Goal: Task Accomplishment & Management: Manage account settings

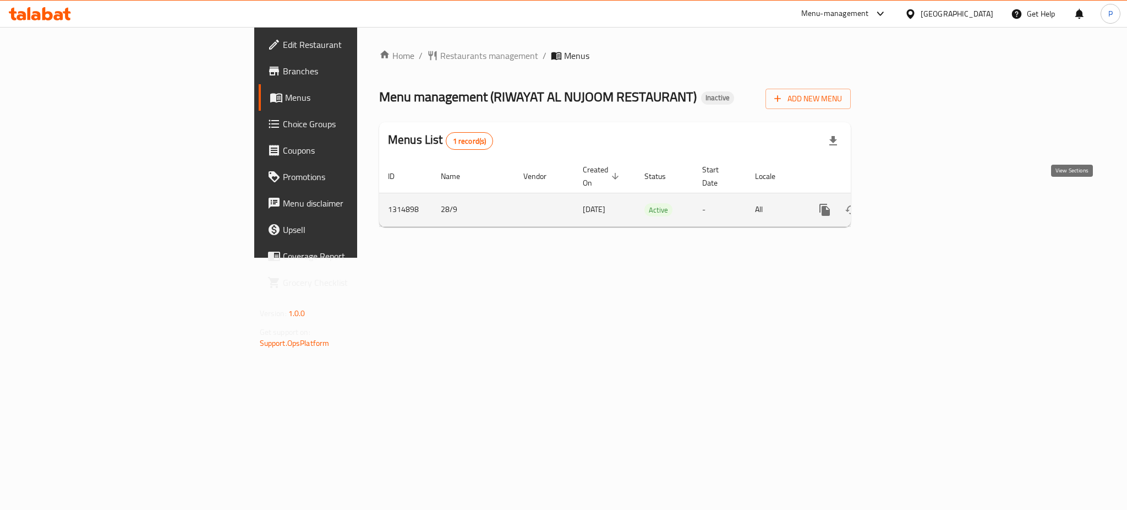
click at [911, 203] on icon "enhanced table" at bounding box center [904, 209] width 13 height 13
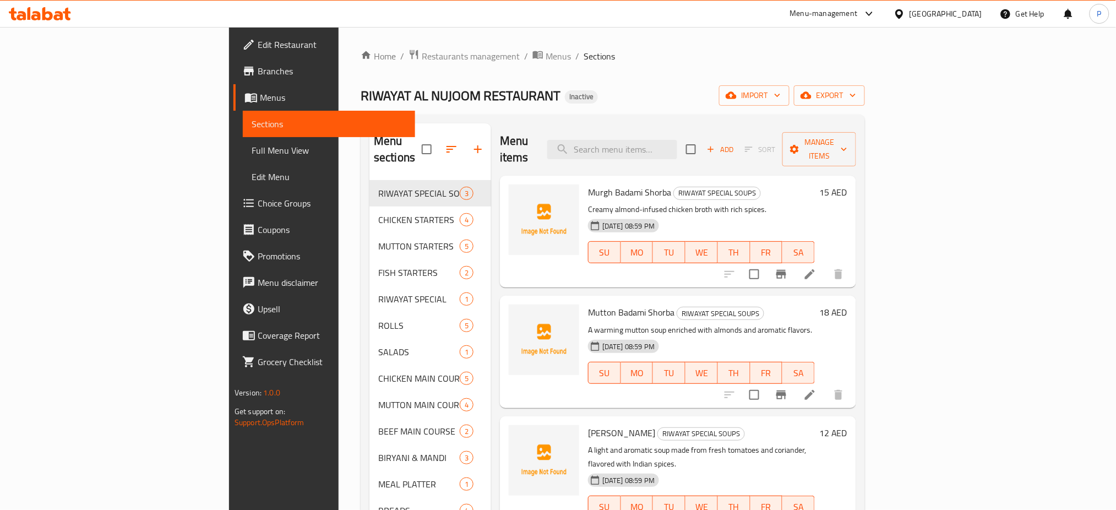
click at [360, 115] on div "Menu sections RIWAYAT SPECIAL SOUPS 3 CHICKEN STARTERS 4 MUTTON STARTERS 5 FISH…" at bounding box center [612, 378] width 504 height 528
click at [780, 100] on span "import" at bounding box center [754, 96] width 53 height 14
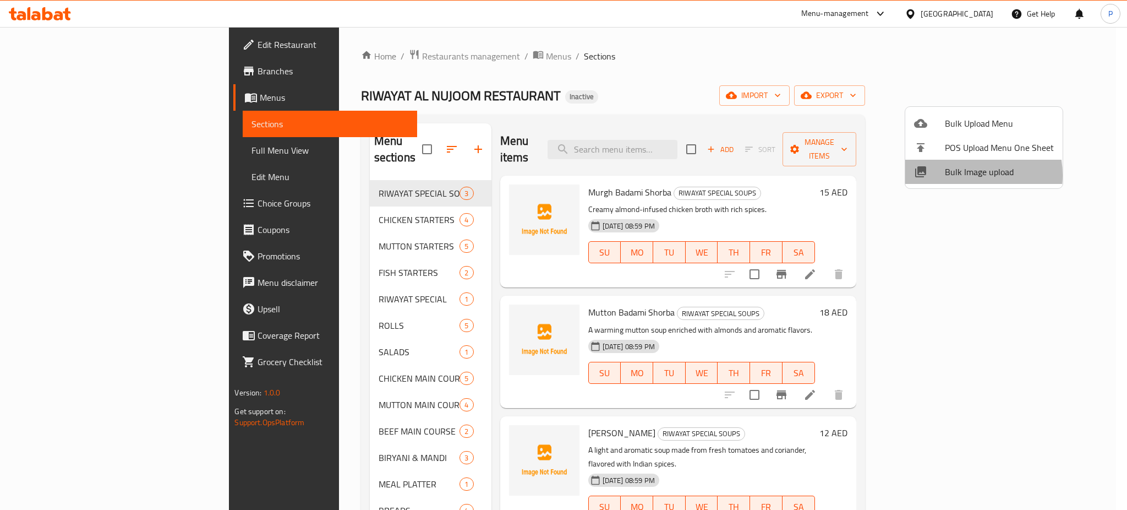
click at [958, 175] on span "Bulk Image upload" at bounding box center [999, 171] width 109 height 13
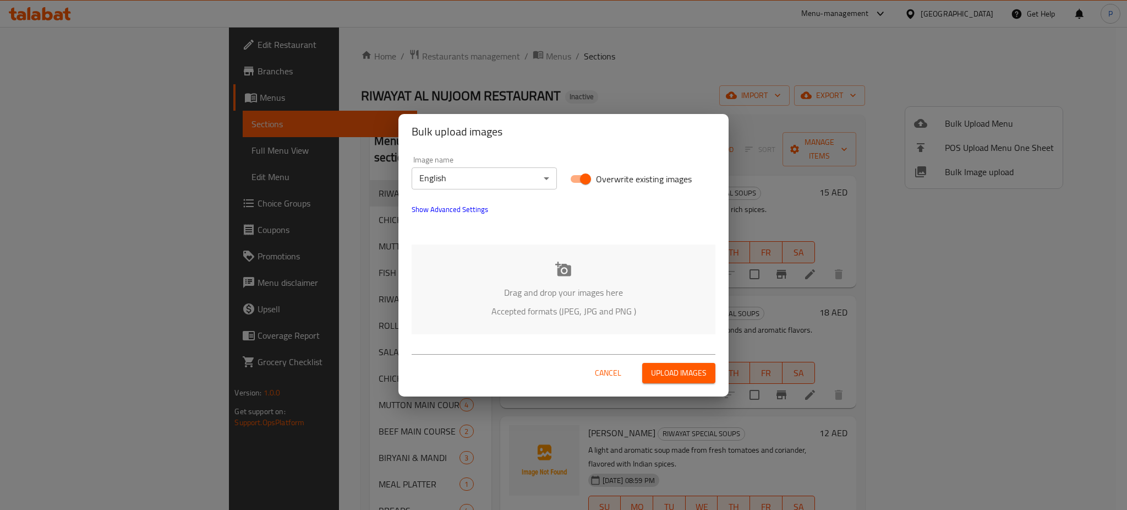
click at [561, 280] on div "Drag and drop your images here Accepted formats (JPEG, JPG and PNG )" at bounding box center [564, 289] width 304 height 90
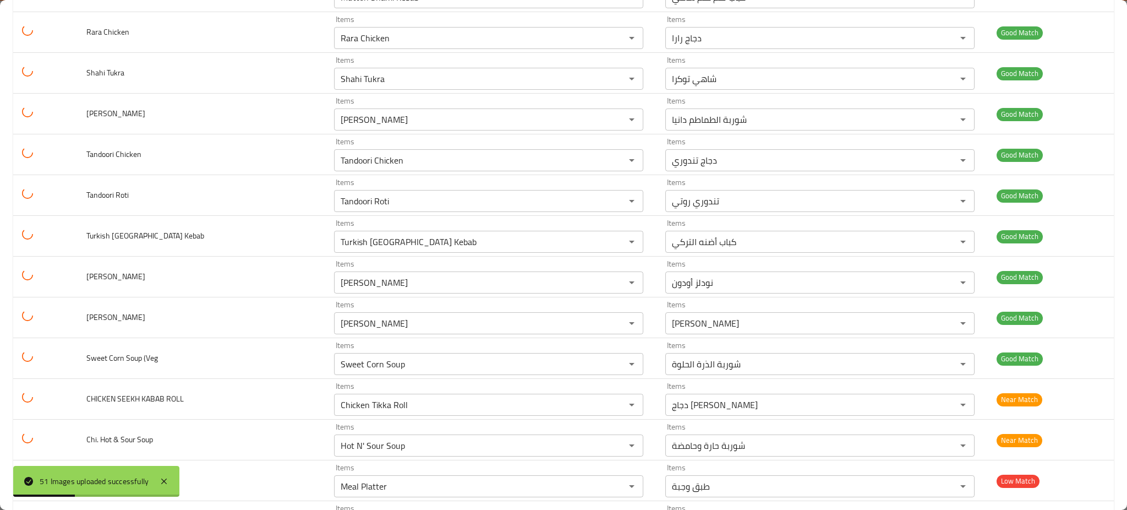
scroll to position [1759, 0]
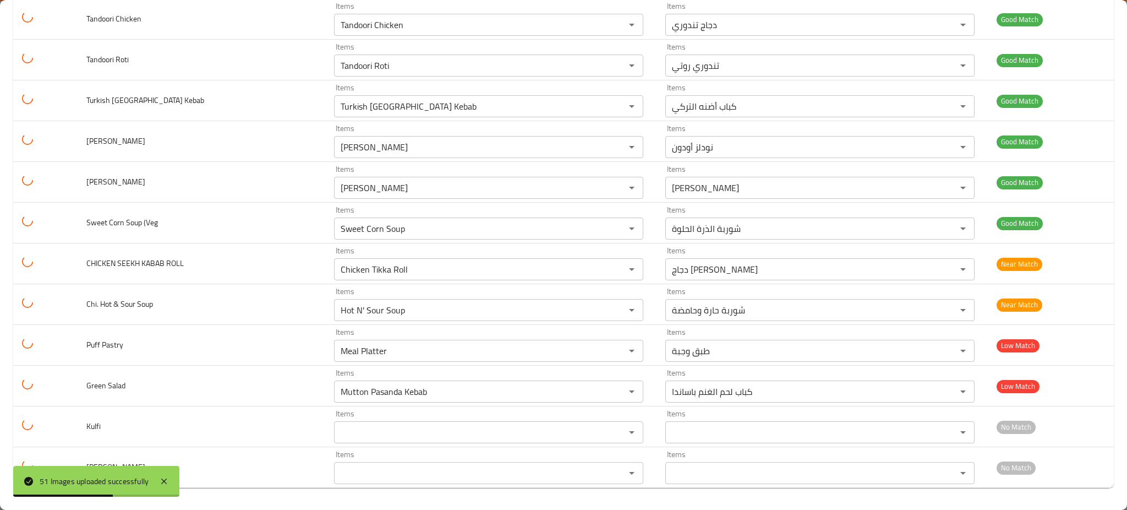
click at [166, 473] on div "51 Images uploaded successfully" at bounding box center [96, 481] width 166 height 31
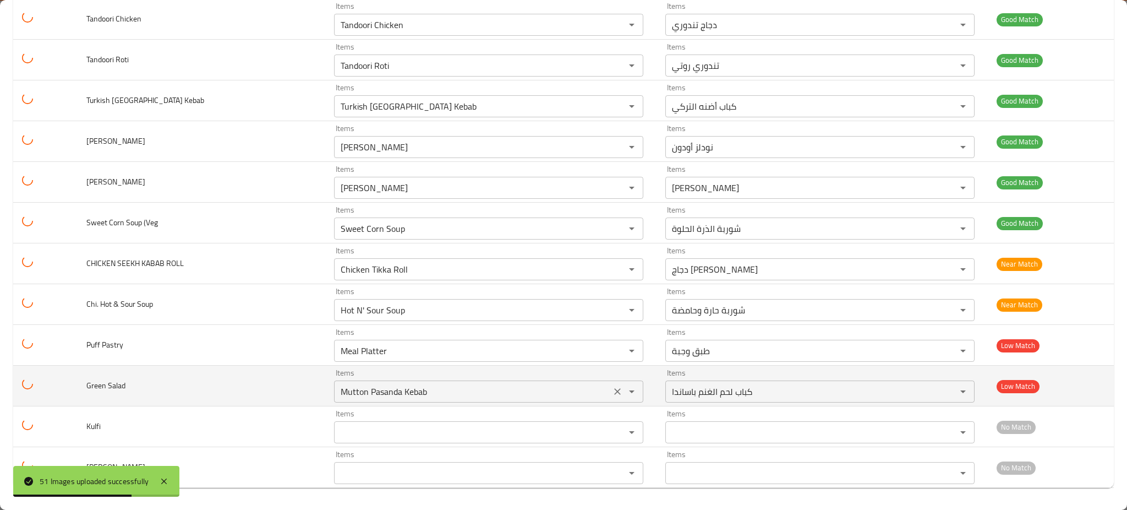
click at [381, 395] on Salad "Mutton Pasanda Kebab" at bounding box center [472, 391] width 270 height 15
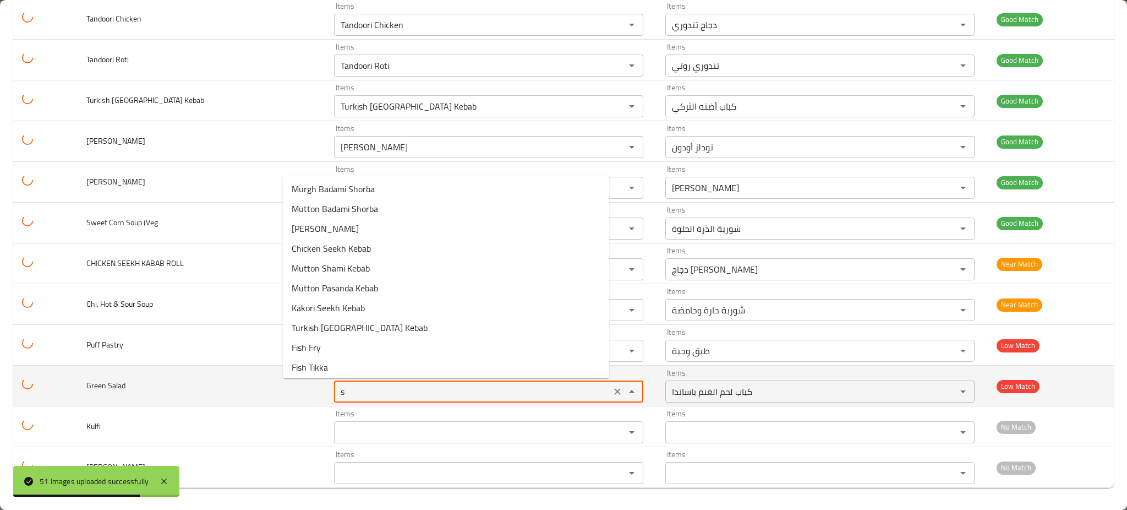
type Salad "sa"
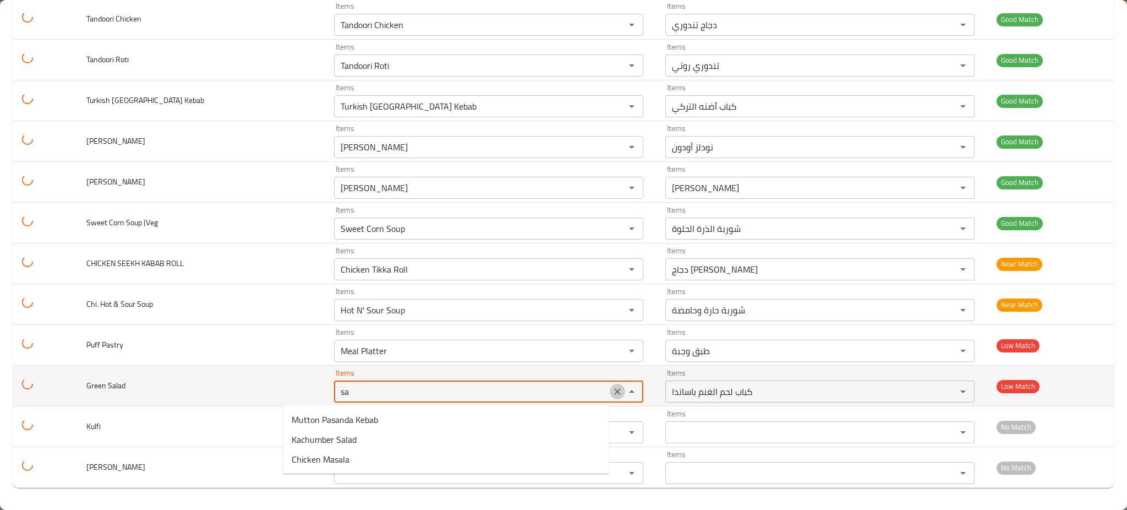
click at [610, 398] on button "Clear" at bounding box center [617, 391] width 15 height 15
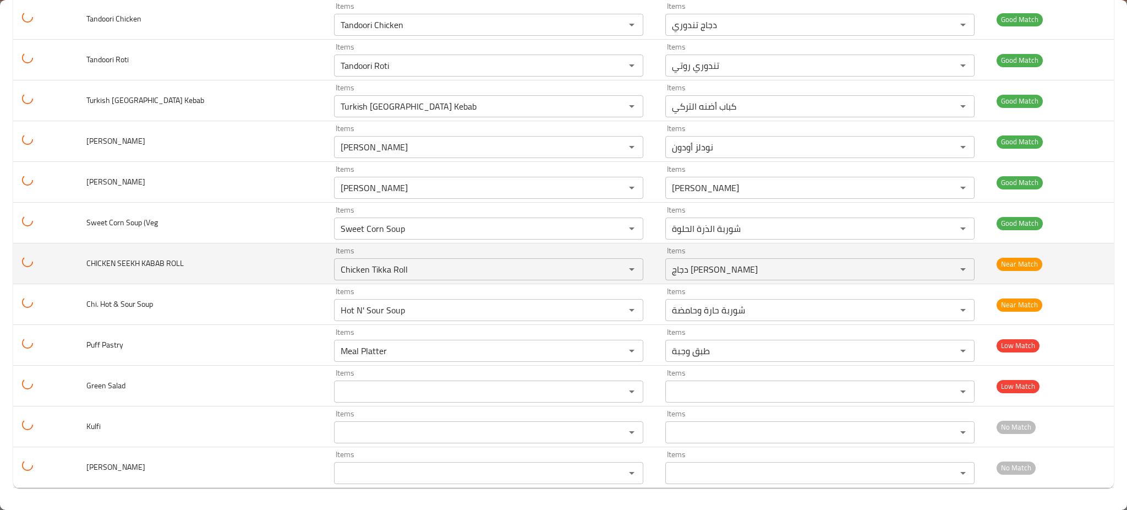
click at [145, 260] on span "CHICKEN SEEKH KABAB ROLL" at bounding box center [134, 263] width 97 height 14
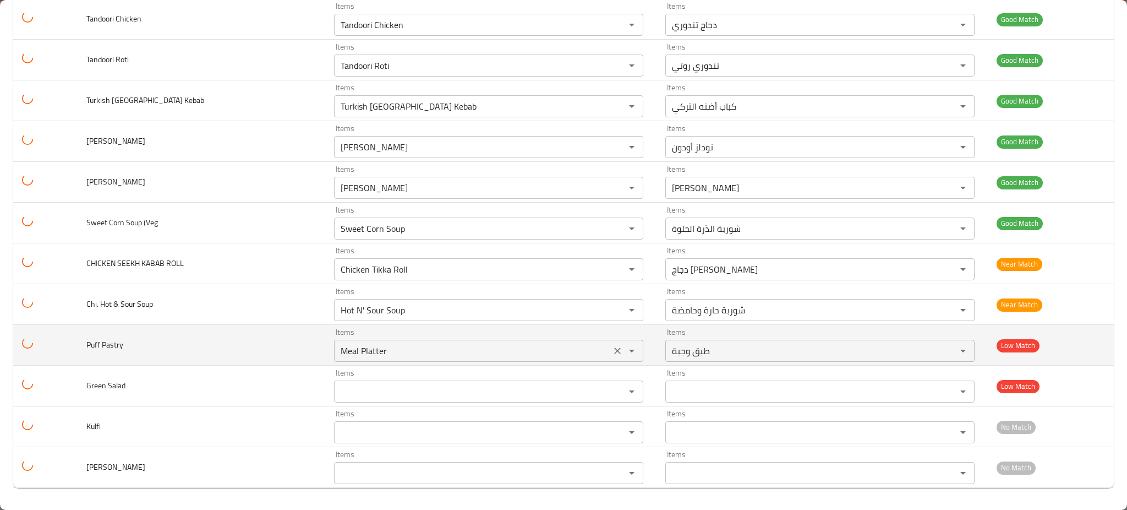
click at [610, 353] on button "Clear" at bounding box center [617, 350] width 15 height 15
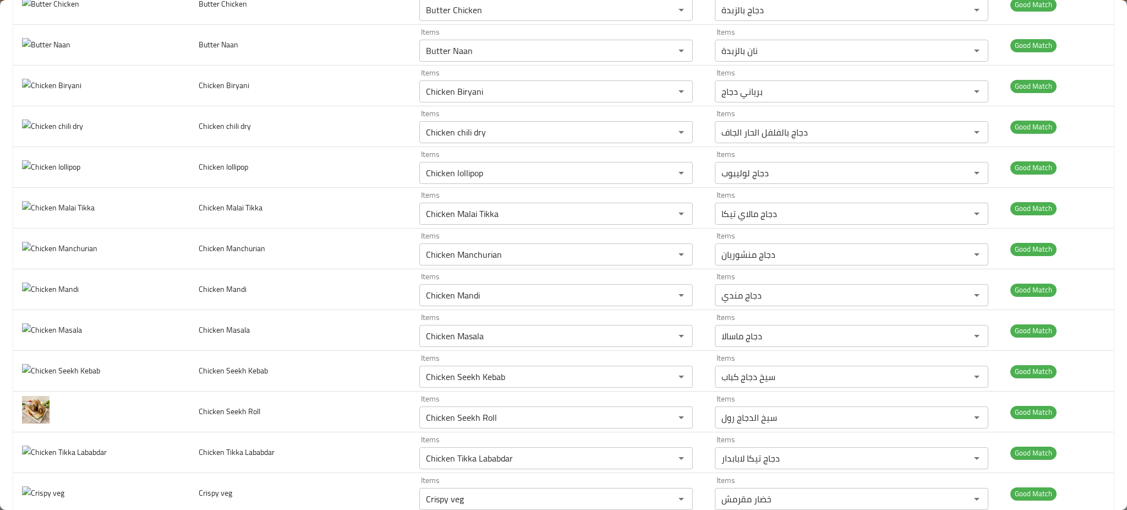
scroll to position [0, 0]
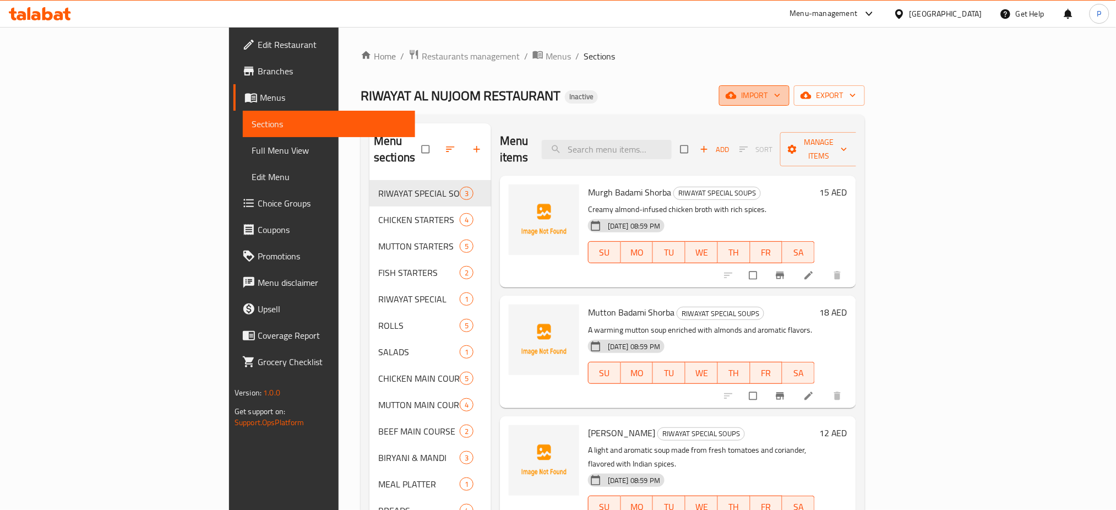
click at [780, 98] on span "import" at bounding box center [754, 96] width 53 height 14
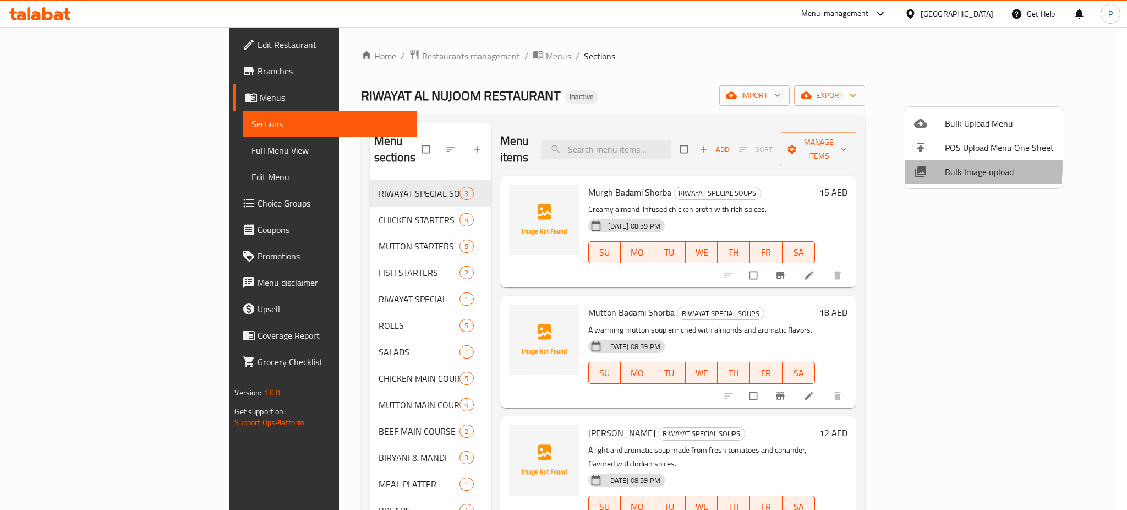
click at [919, 166] on icon at bounding box center [920, 171] width 11 height 11
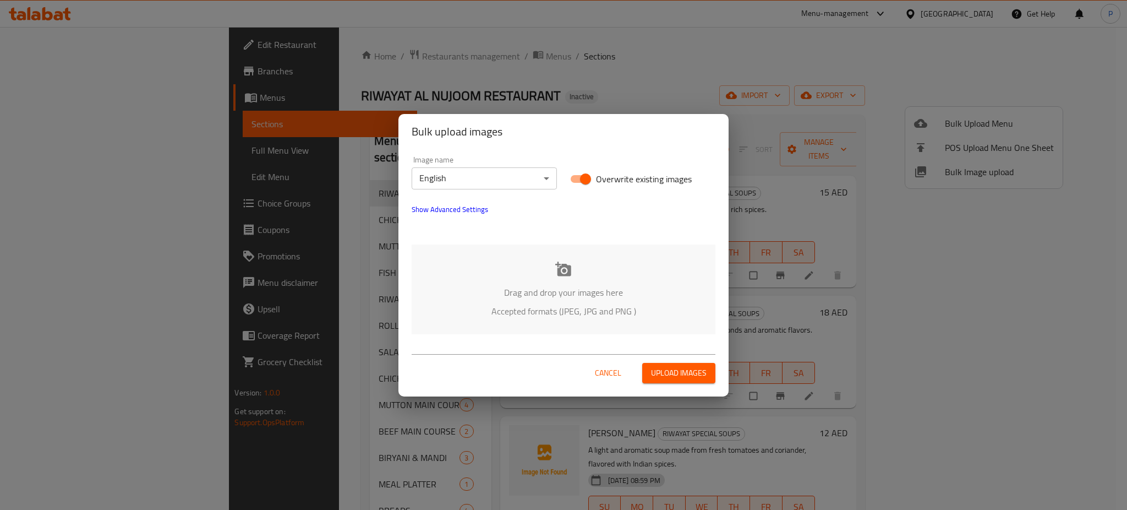
click at [524, 277] on div "Drag and drop your images here Accepted formats (JPEG, JPG and PNG )" at bounding box center [564, 289] width 304 height 90
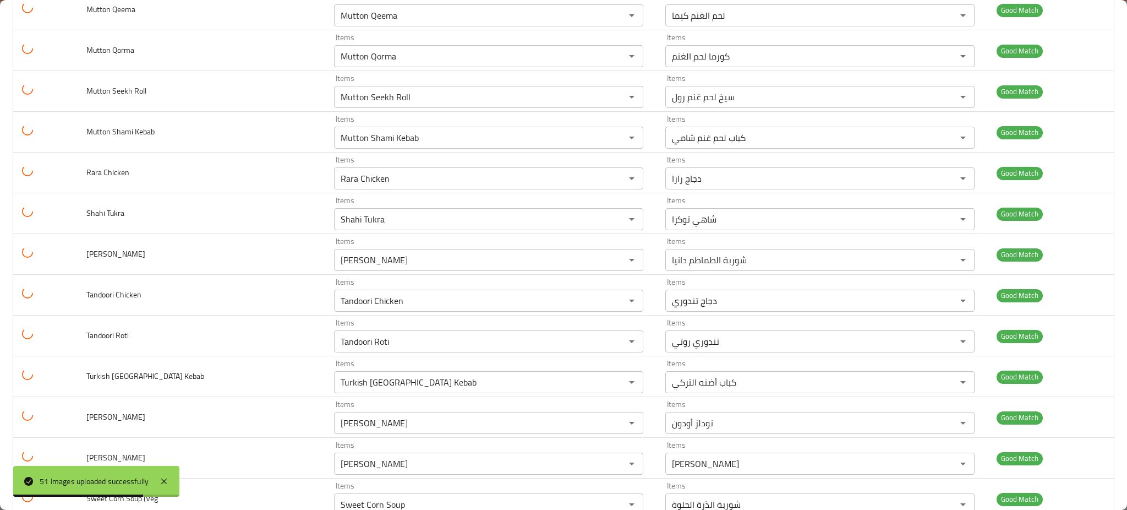
scroll to position [1755, 0]
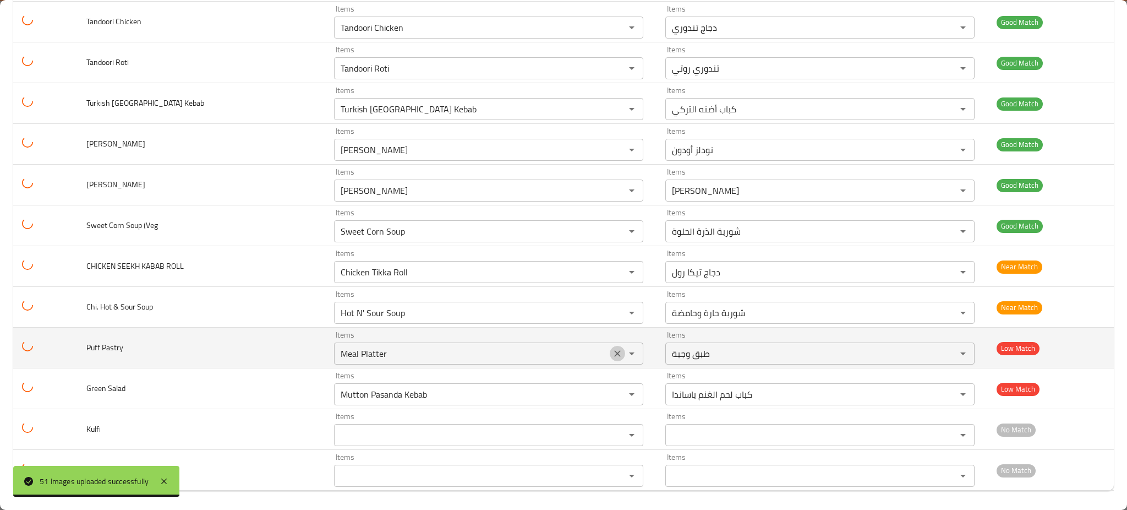
click at [612, 357] on icon "Clear" at bounding box center [617, 353] width 11 height 11
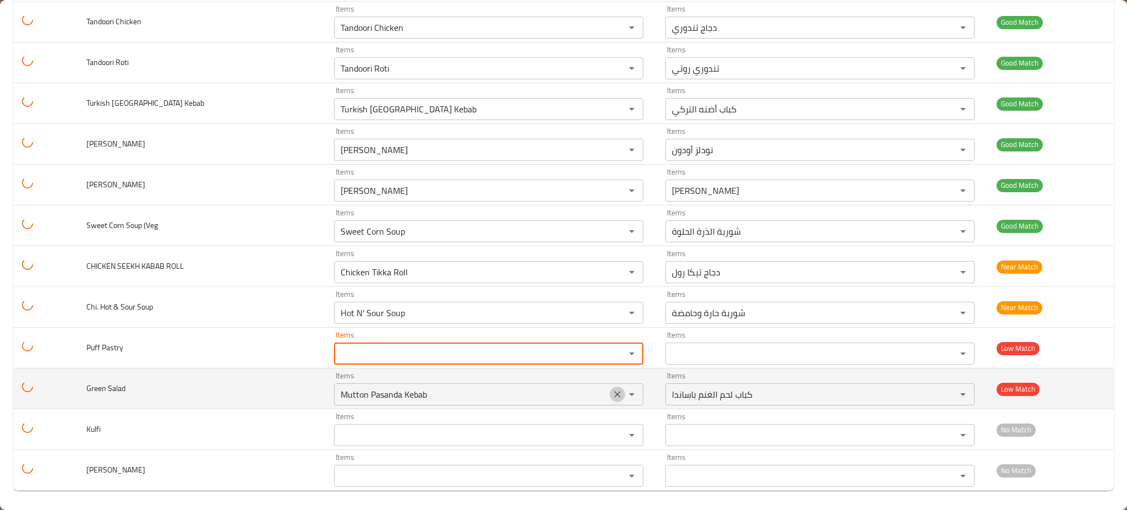
click at [614, 394] on icon "Clear" at bounding box center [617, 394] width 7 height 7
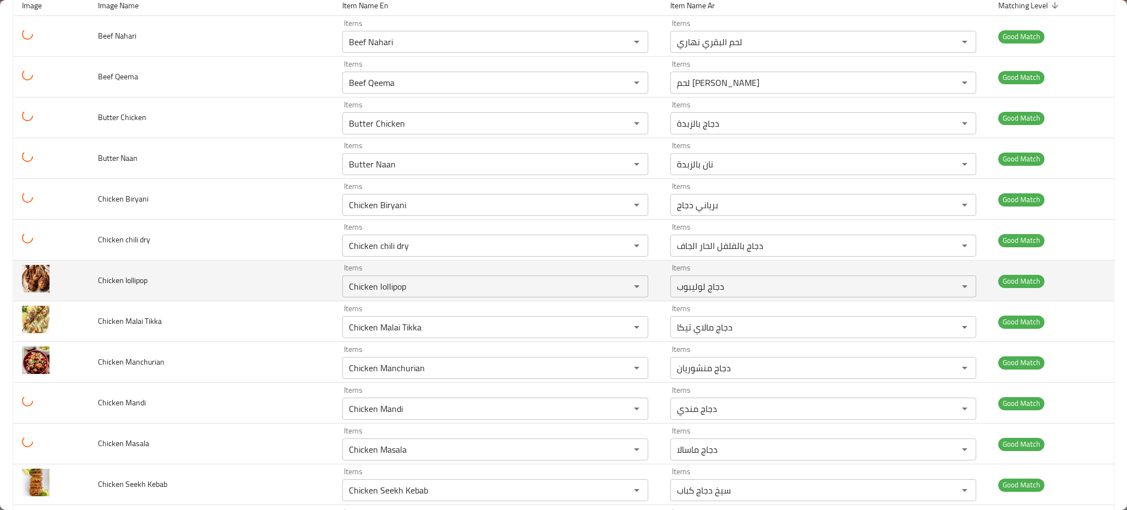
scroll to position [0, 0]
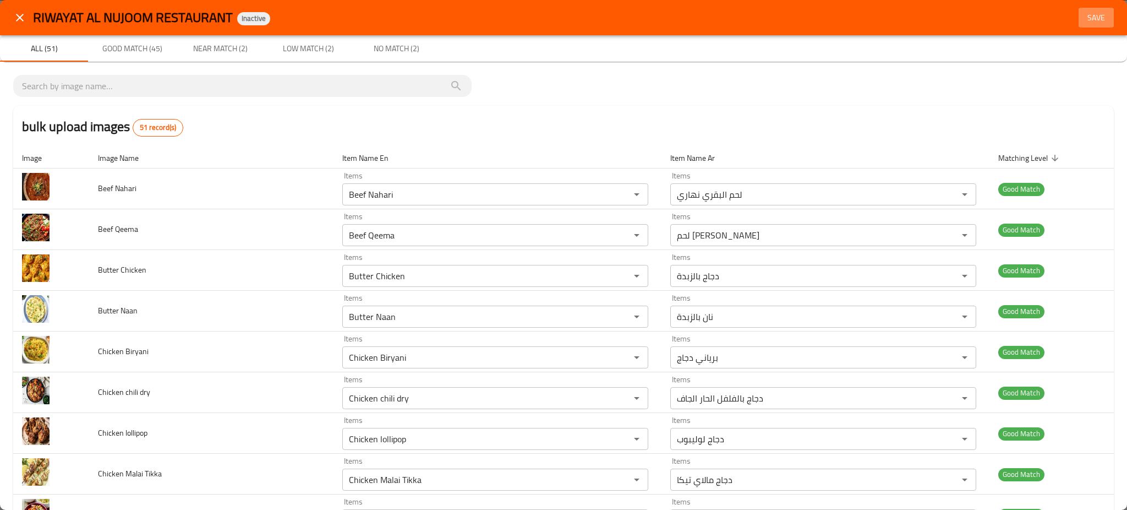
click at [1091, 16] on span "Save" at bounding box center [1096, 18] width 26 height 14
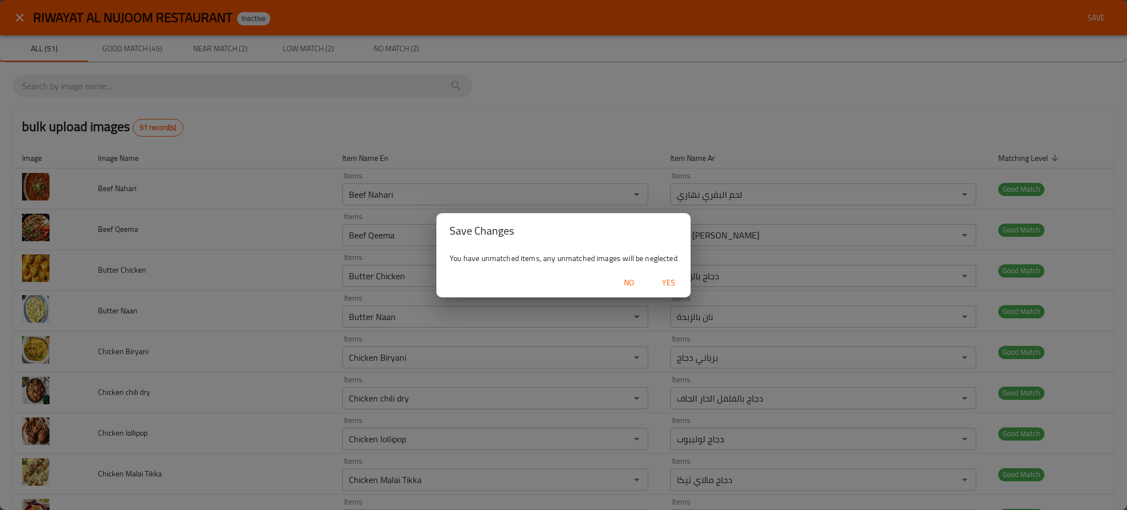
click at [670, 282] on span "Yes" at bounding box center [668, 283] width 26 height 14
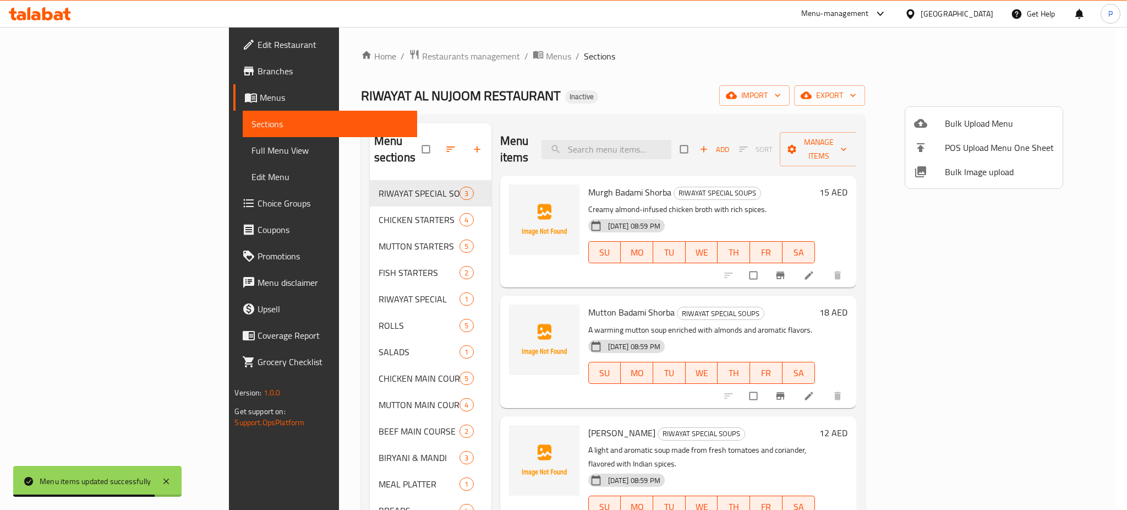
click at [1054, 75] on div at bounding box center [563, 255] width 1127 height 510
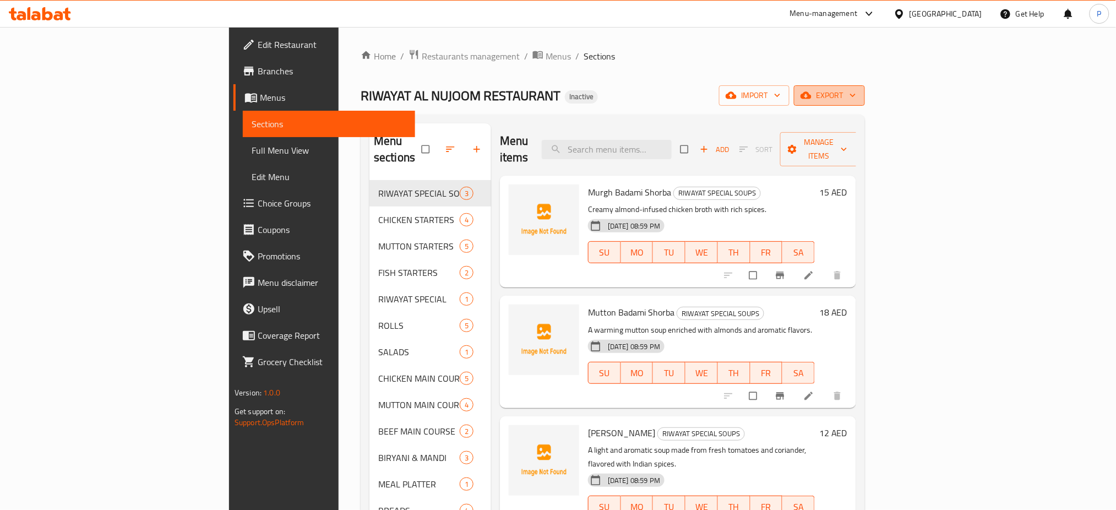
click at [865, 88] on button "export" at bounding box center [829, 95] width 71 height 20
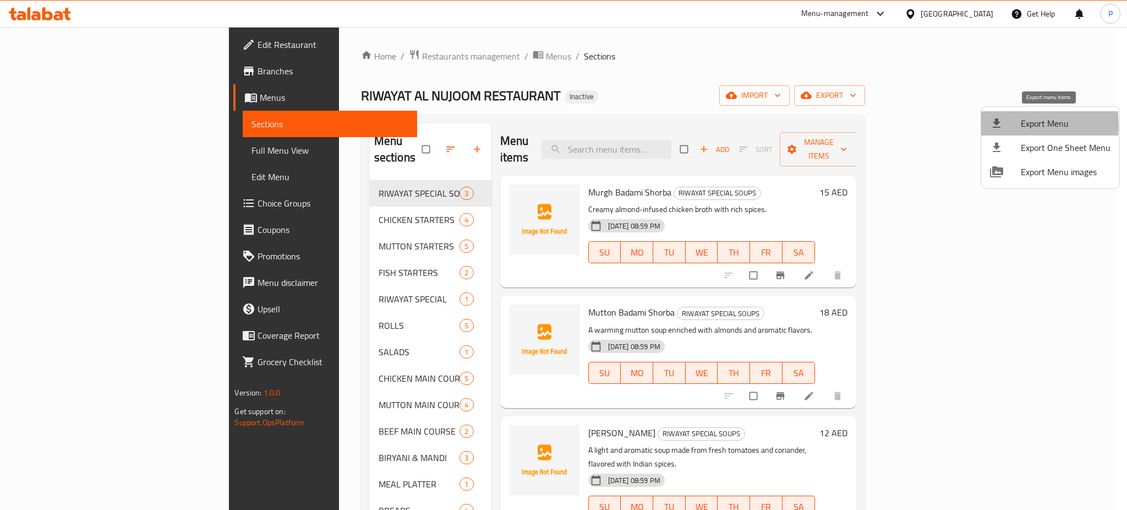
click at [996, 125] on icon at bounding box center [996, 123] width 13 height 13
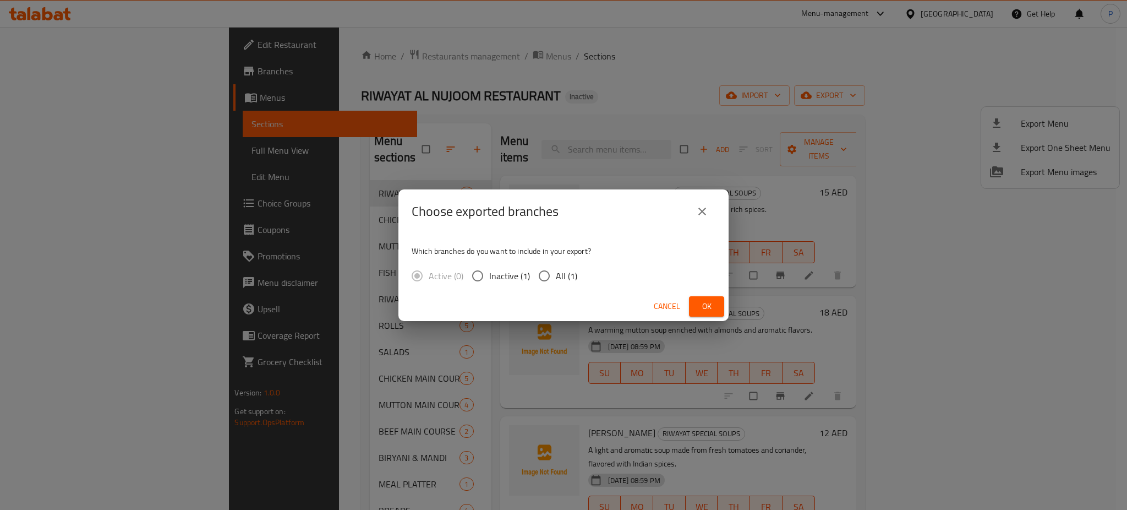
click at [556, 270] on span "All (1)" at bounding box center [566, 275] width 21 height 13
click at [556, 270] on input "All (1)" at bounding box center [544, 275] width 23 height 23
radio input "true"
click at [699, 308] on span "Ok" at bounding box center [707, 306] width 18 height 14
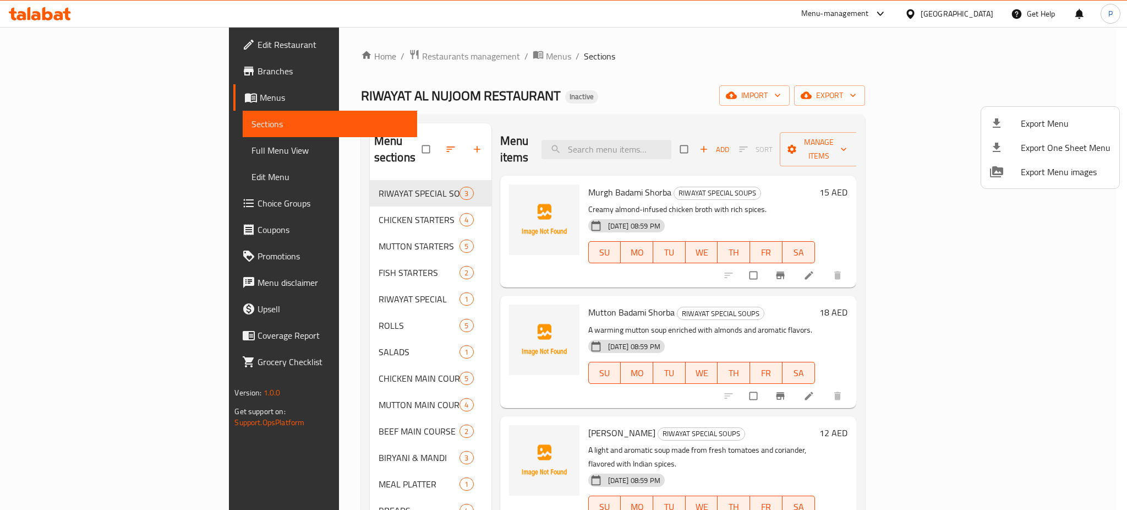
click at [961, 24] on div at bounding box center [563, 255] width 1127 height 510
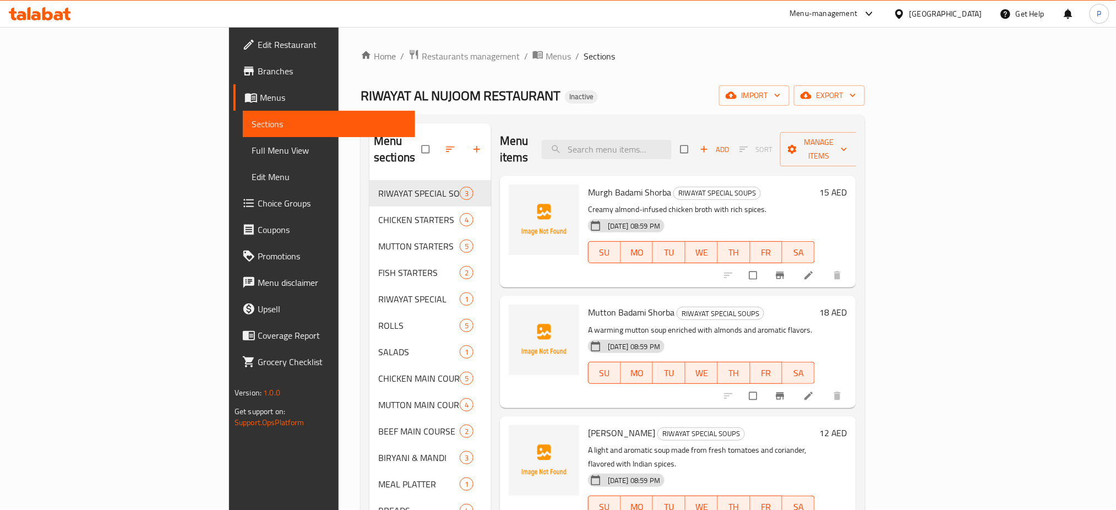
click at [972, 15] on div "[GEOGRAPHIC_DATA]" at bounding box center [945, 14] width 73 height 12
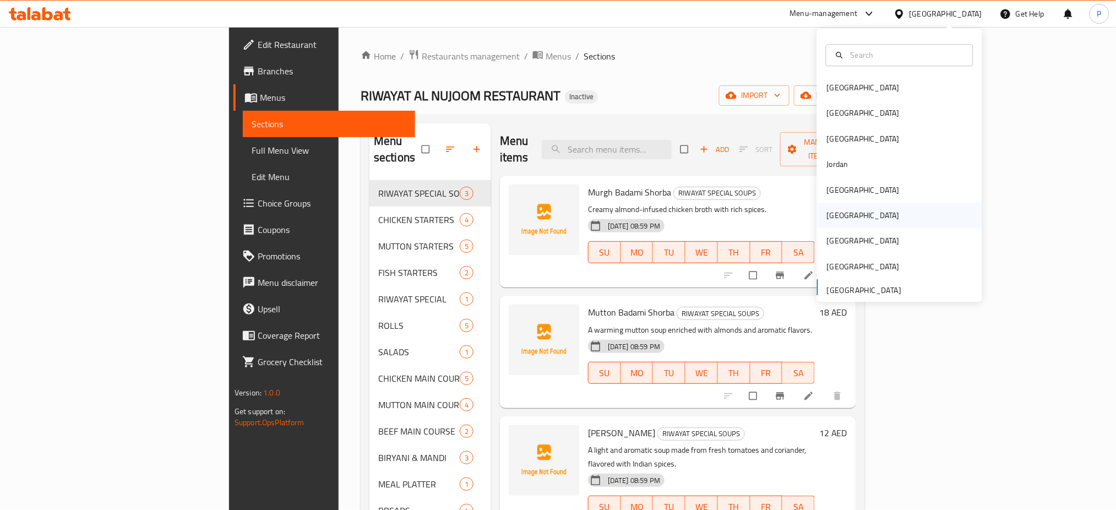
click at [827, 211] on div "Oman" at bounding box center [863, 215] width 73 height 12
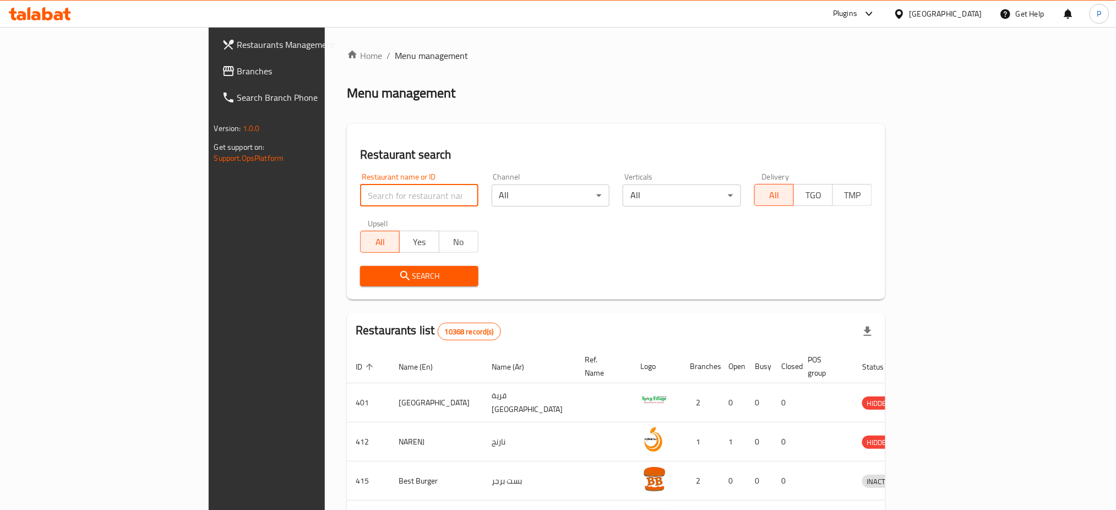
paste input "محال"
click at [360, 198] on input "search" at bounding box center [419, 195] width 118 height 22
type input "محال"
click button "Search" at bounding box center [419, 276] width 118 height 20
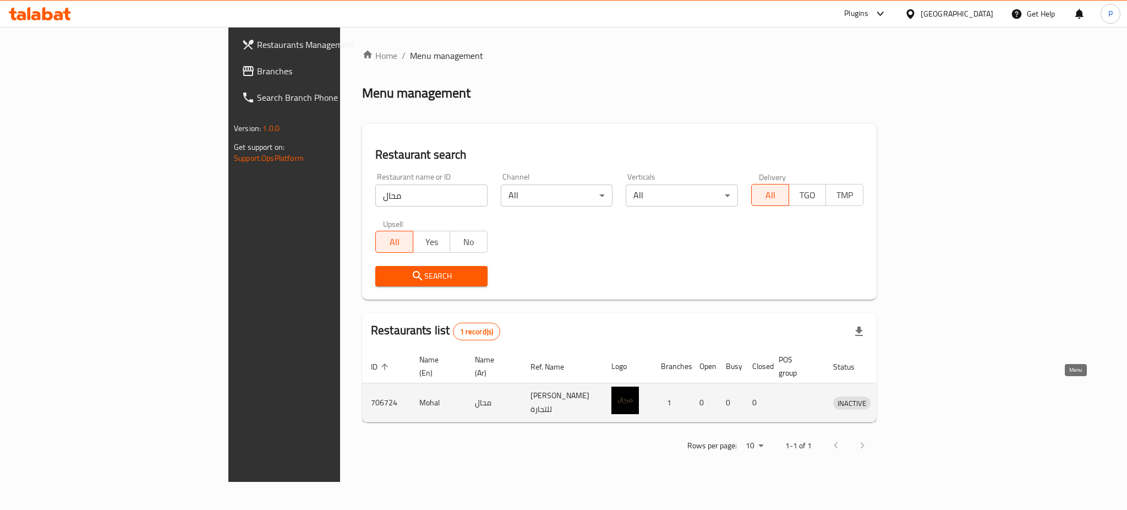
click at [905, 398] on icon "enhanced table" at bounding box center [899, 402] width 12 height 9
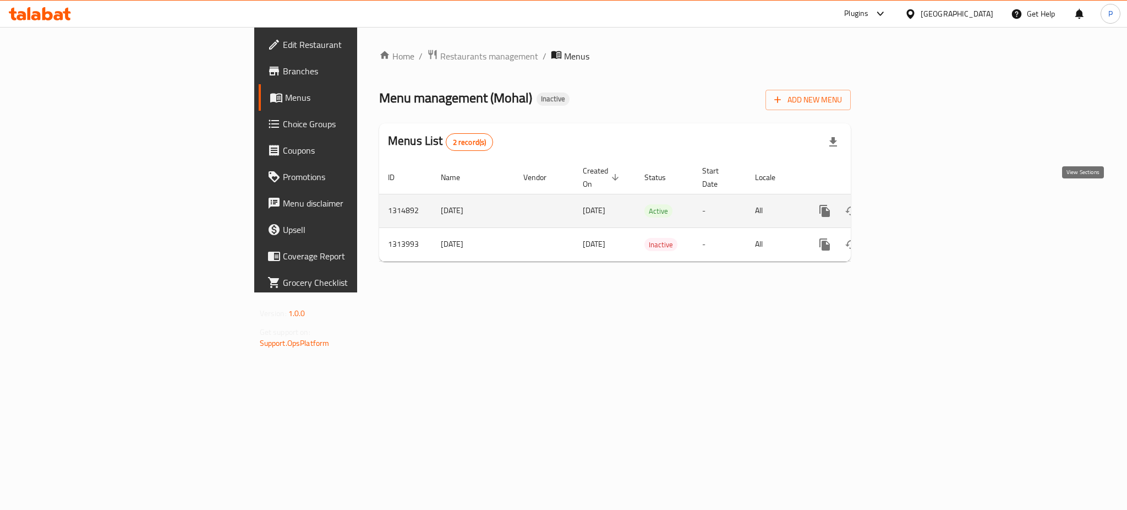
click at [911, 204] on icon "enhanced table" at bounding box center [904, 210] width 13 height 13
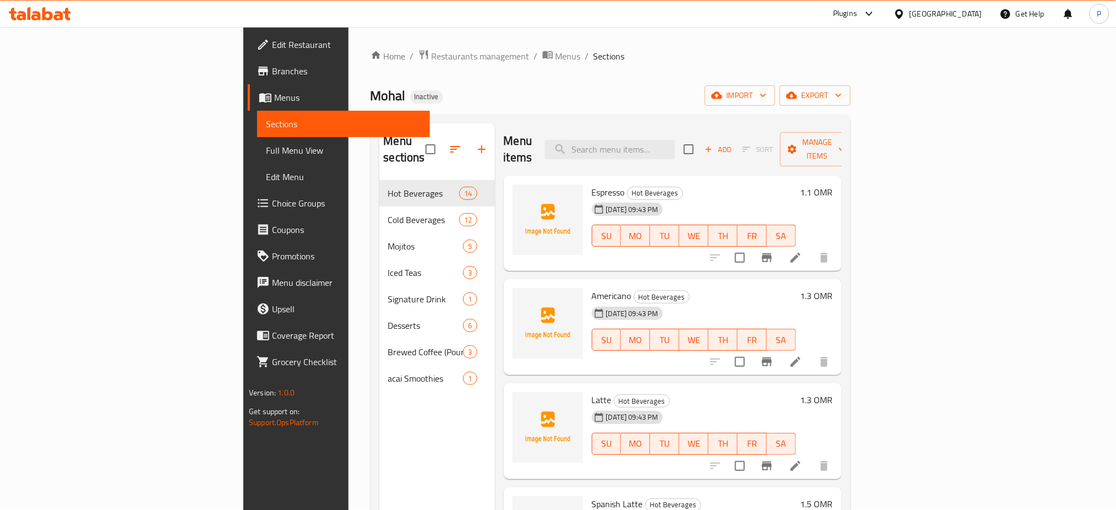
click at [379, 472] on div "Menu sections Hot Beverages 14 Cold Beverages 12 Mojitos 5 Iced Teas 3 Signatur…" at bounding box center [437, 378] width 116 height 510
click at [766, 98] on span "import" at bounding box center [739, 96] width 53 height 14
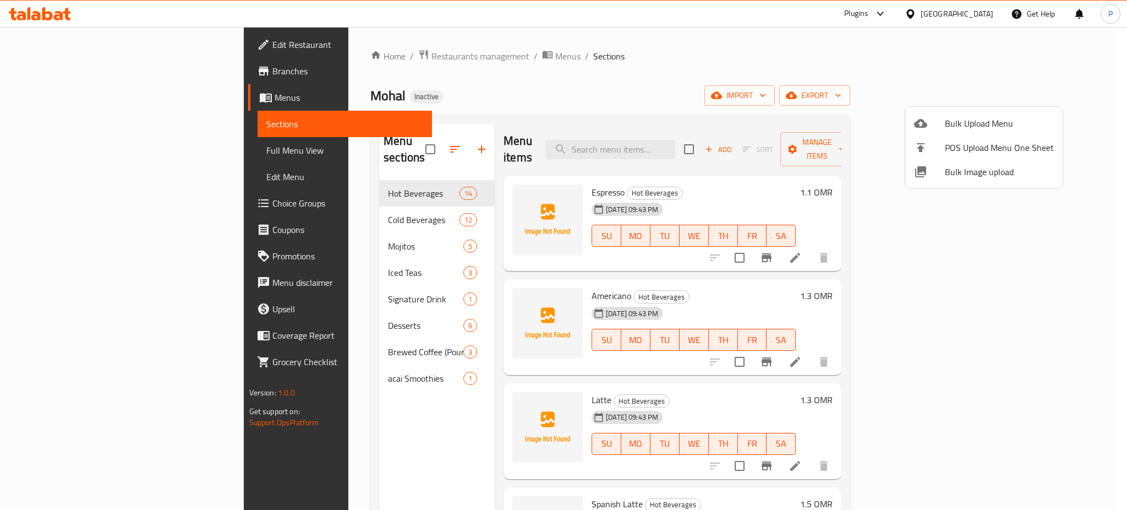
click at [962, 177] on span "Bulk Image upload" at bounding box center [999, 171] width 109 height 13
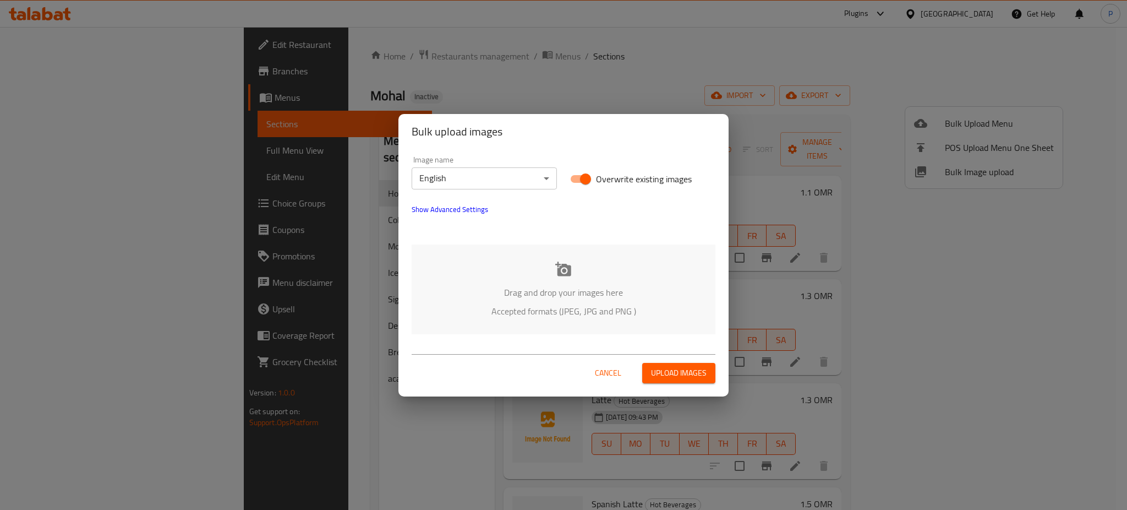
click at [565, 264] on icon at bounding box center [563, 268] width 16 height 14
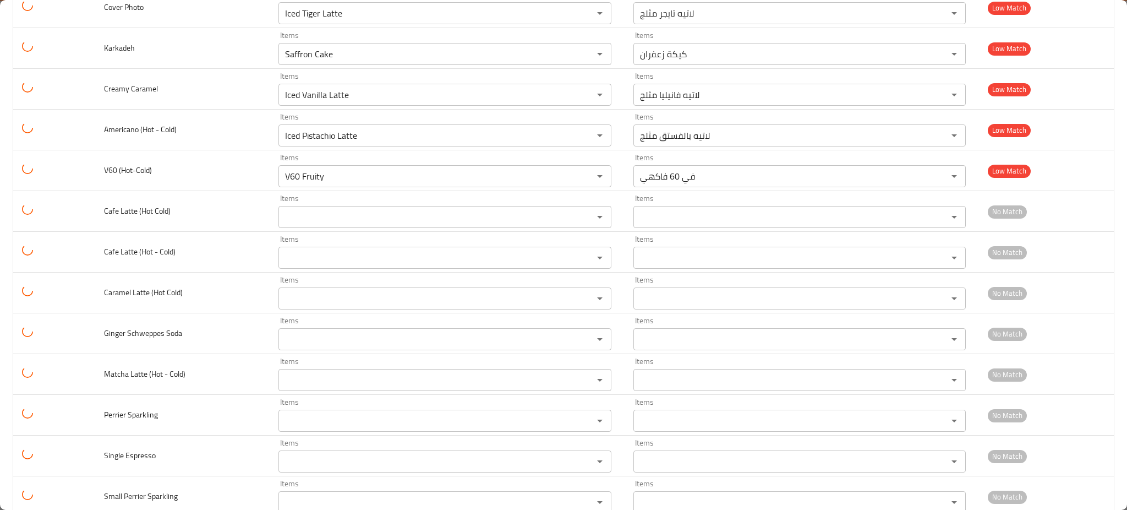
scroll to position [1280, 0]
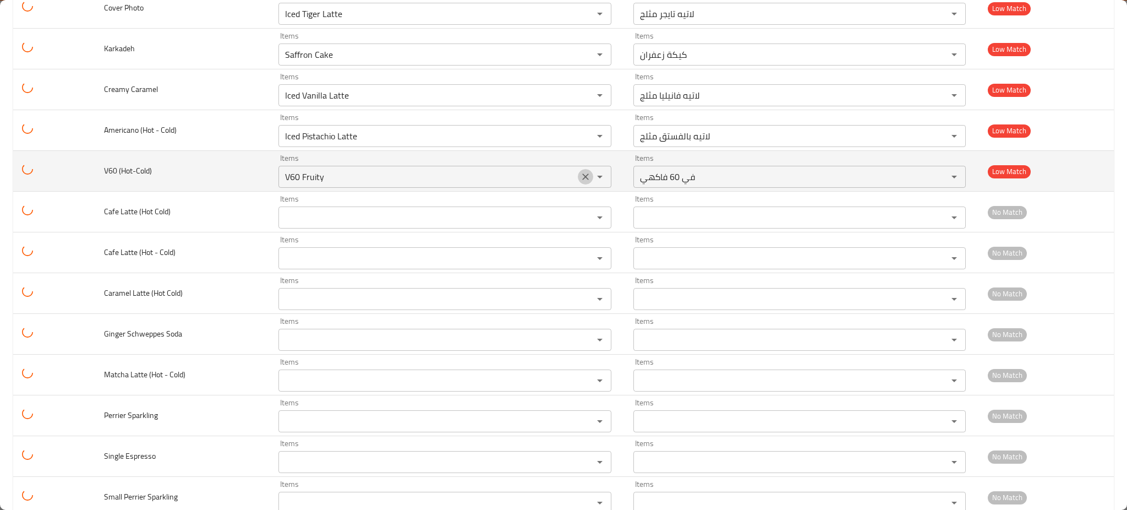
click at [584, 175] on icon "Clear" at bounding box center [585, 176] width 11 height 11
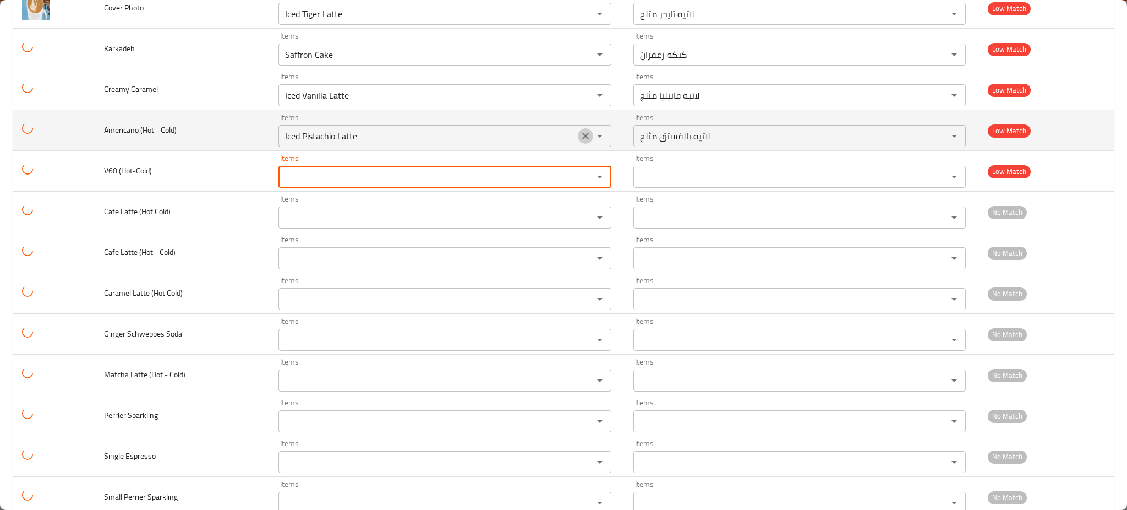
click at [580, 134] on icon "Clear" at bounding box center [585, 135] width 11 height 11
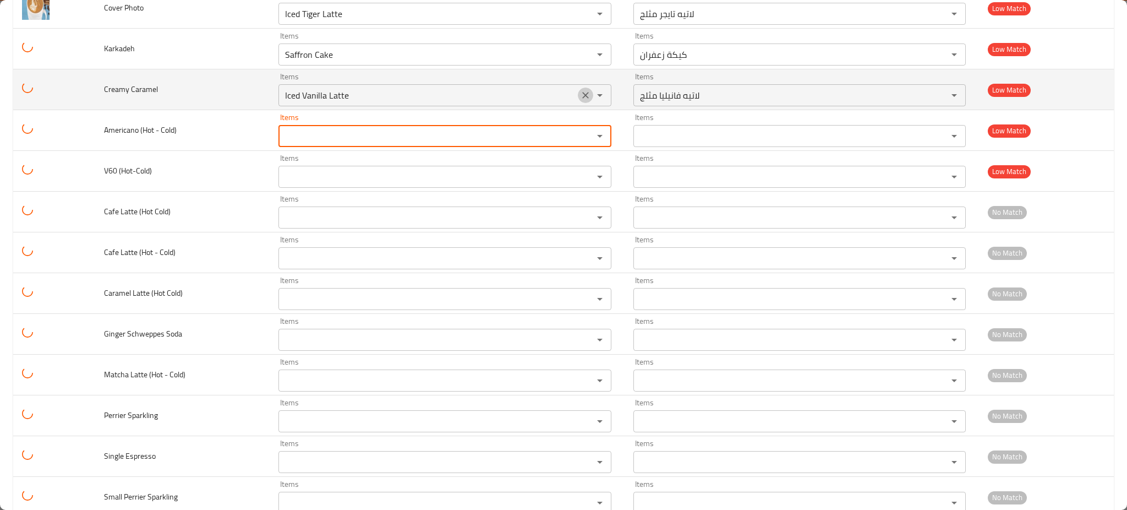
click at [585, 94] on icon "Clear" at bounding box center [585, 95] width 11 height 11
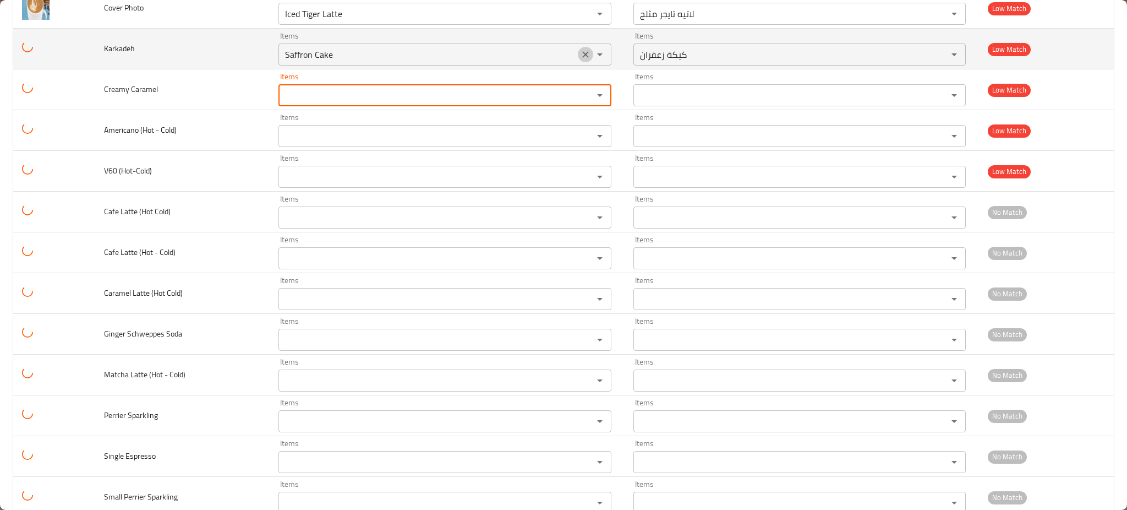
click at [582, 52] on icon "Clear" at bounding box center [585, 54] width 7 height 7
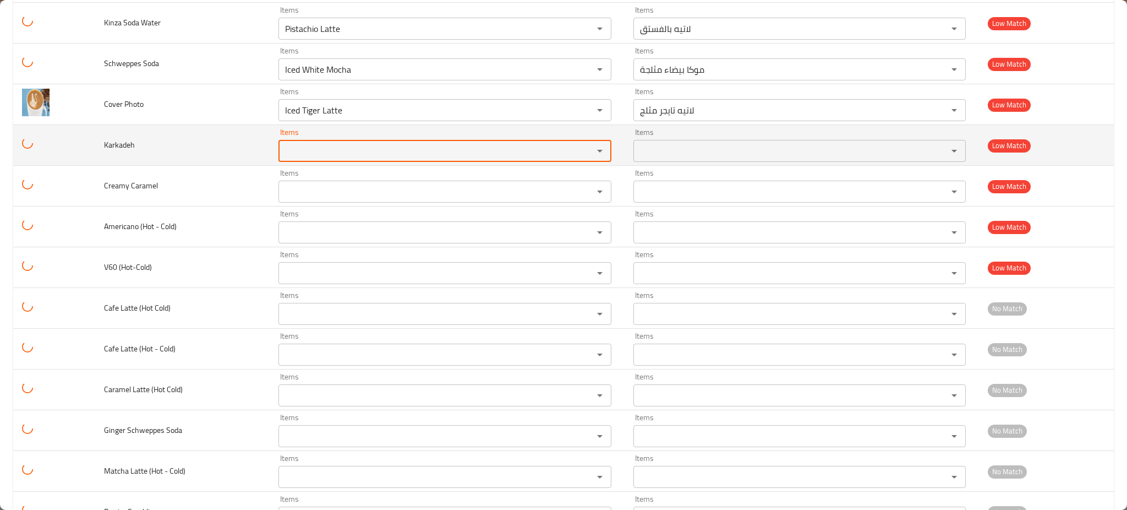
scroll to position [1183, 0]
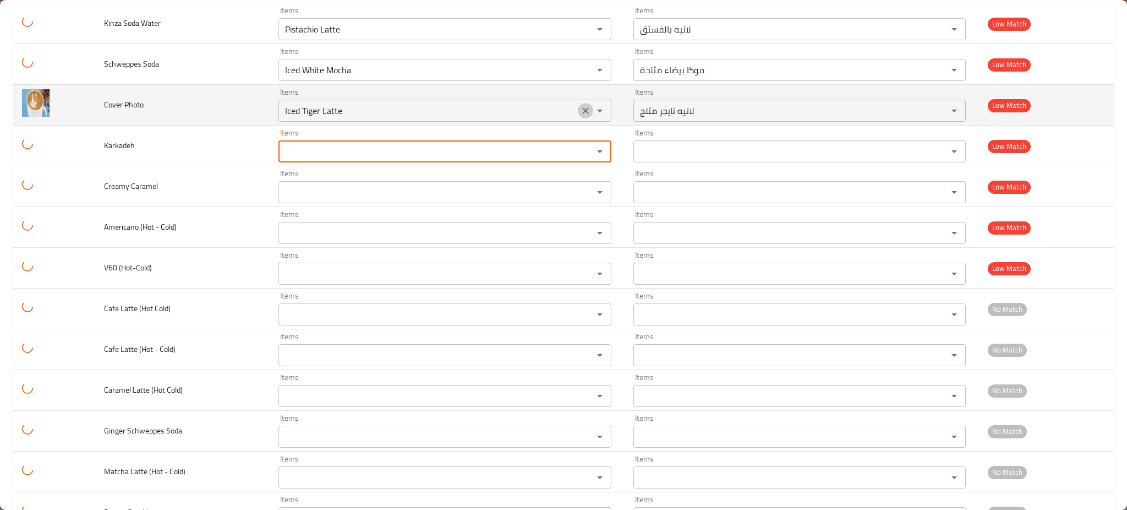
click at [580, 116] on icon "Clear" at bounding box center [585, 110] width 11 height 11
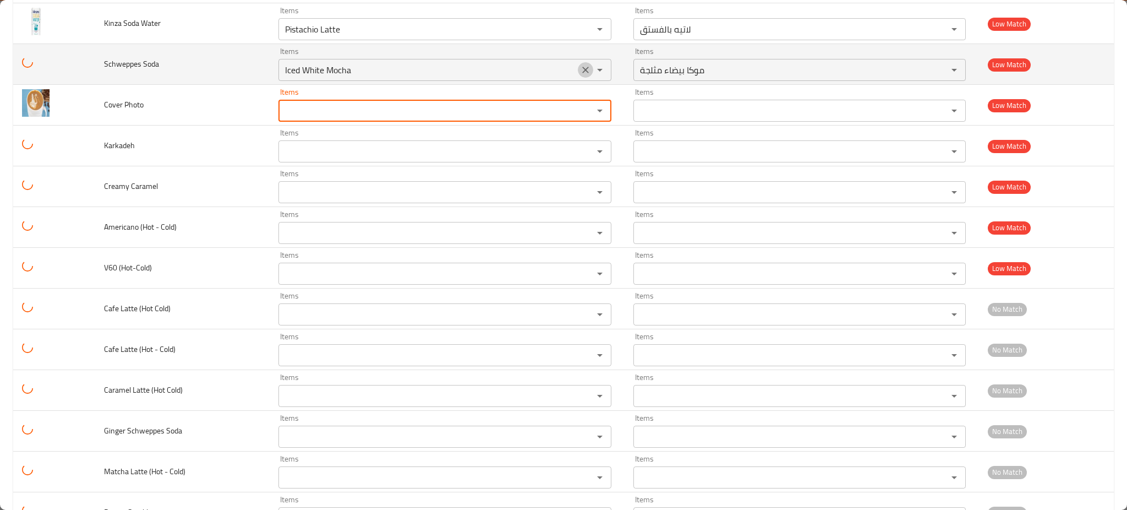
click at [580, 74] on icon "Clear" at bounding box center [585, 69] width 11 height 11
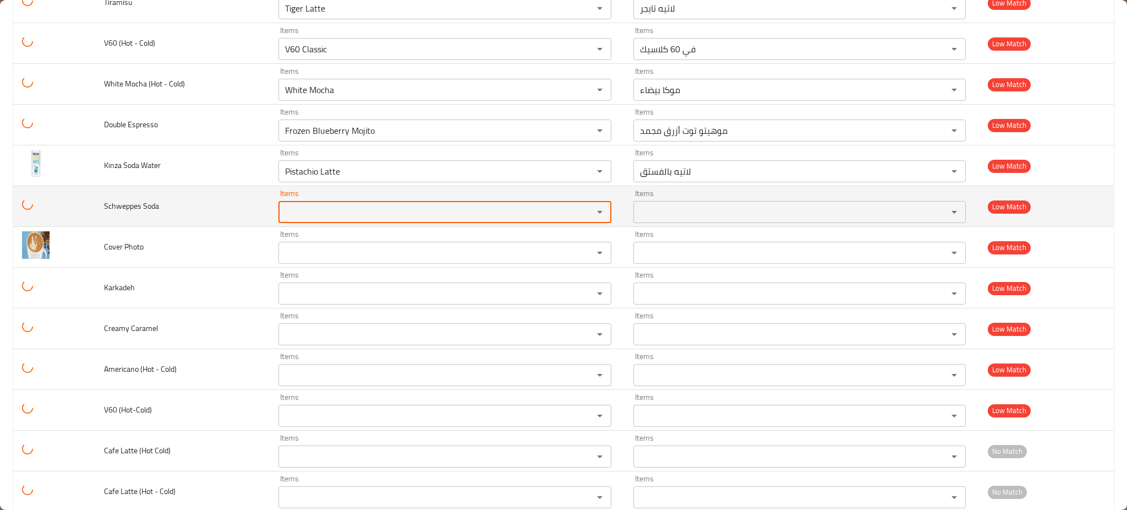
scroll to position [1040, 0]
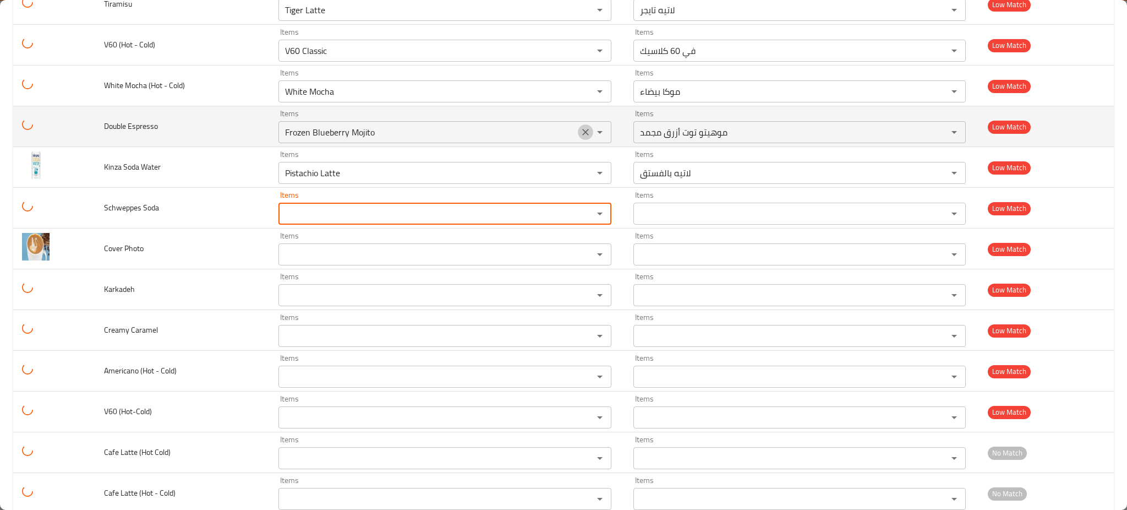
click at [582, 132] on icon "Clear" at bounding box center [585, 132] width 11 height 11
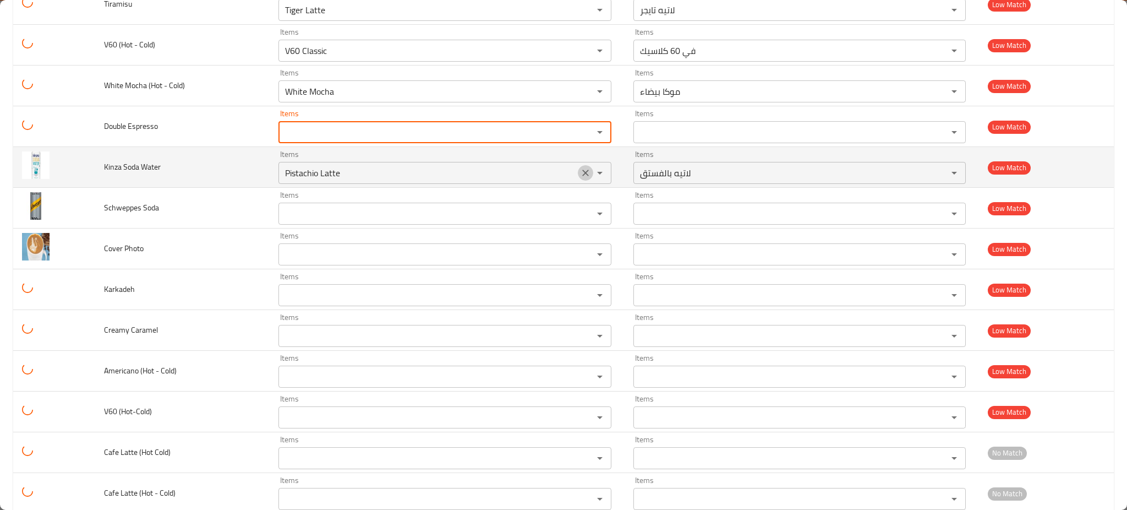
click at [580, 176] on icon "Clear" at bounding box center [585, 172] width 11 height 11
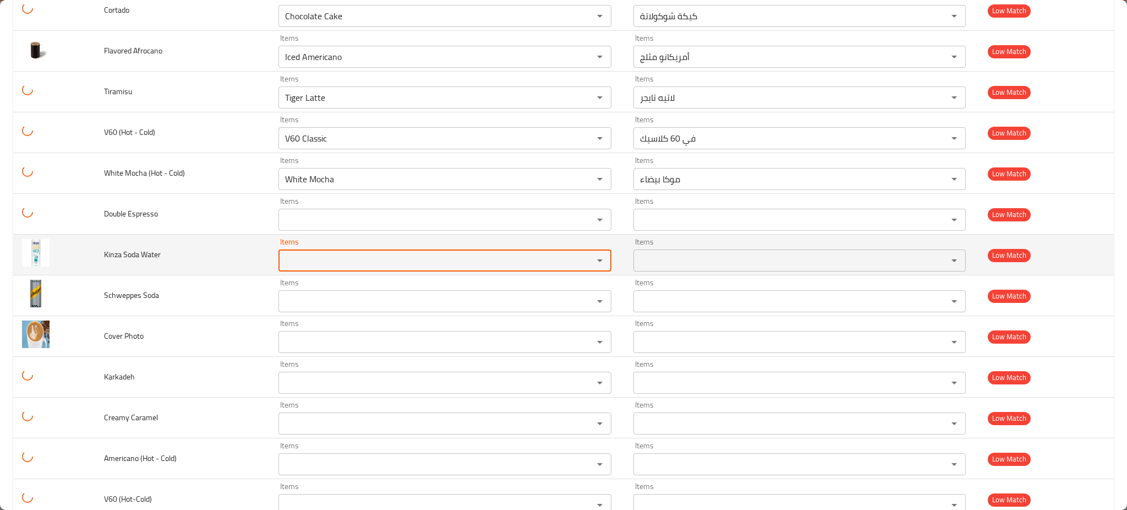
scroll to position [948, 0]
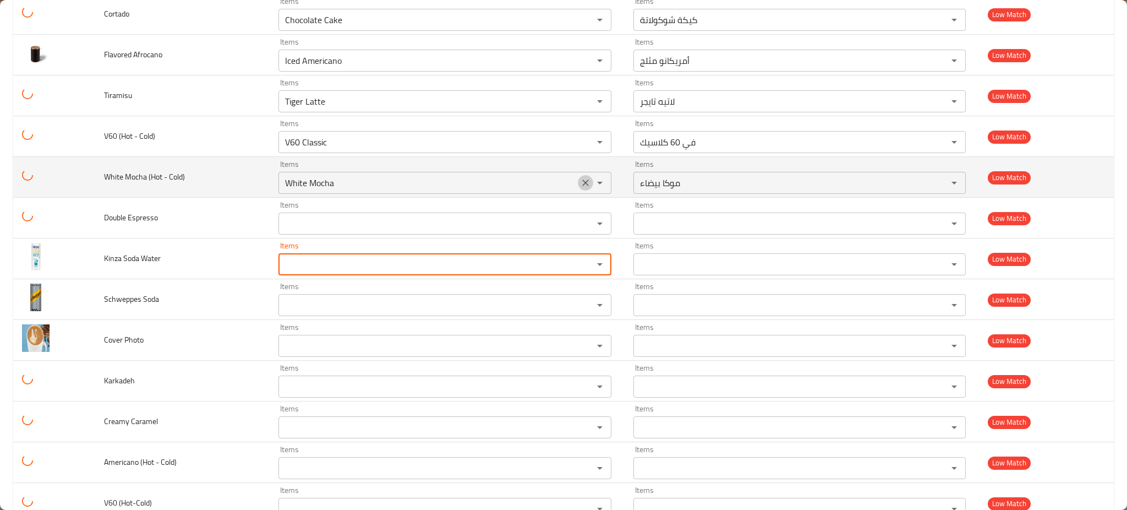
click at [580, 183] on icon "Clear" at bounding box center [585, 182] width 11 height 11
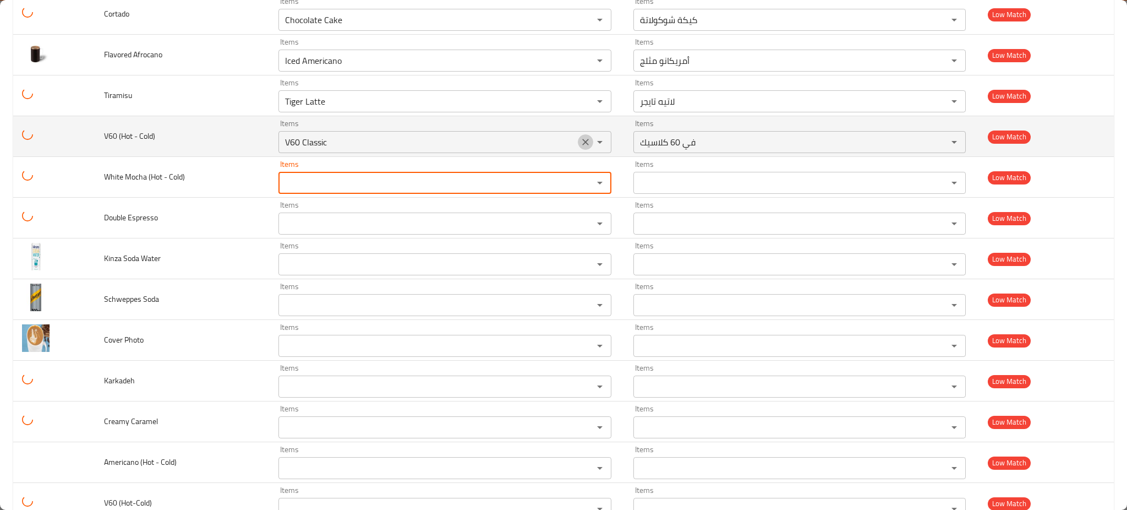
click at [580, 148] on icon "Clear" at bounding box center [585, 141] width 11 height 11
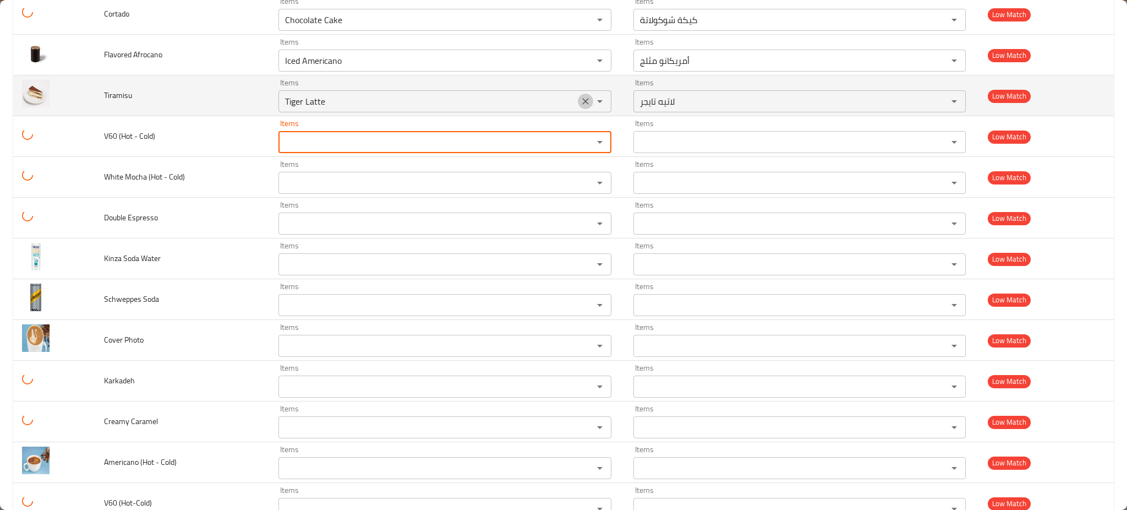
click at [580, 107] on icon "Clear" at bounding box center [585, 101] width 11 height 11
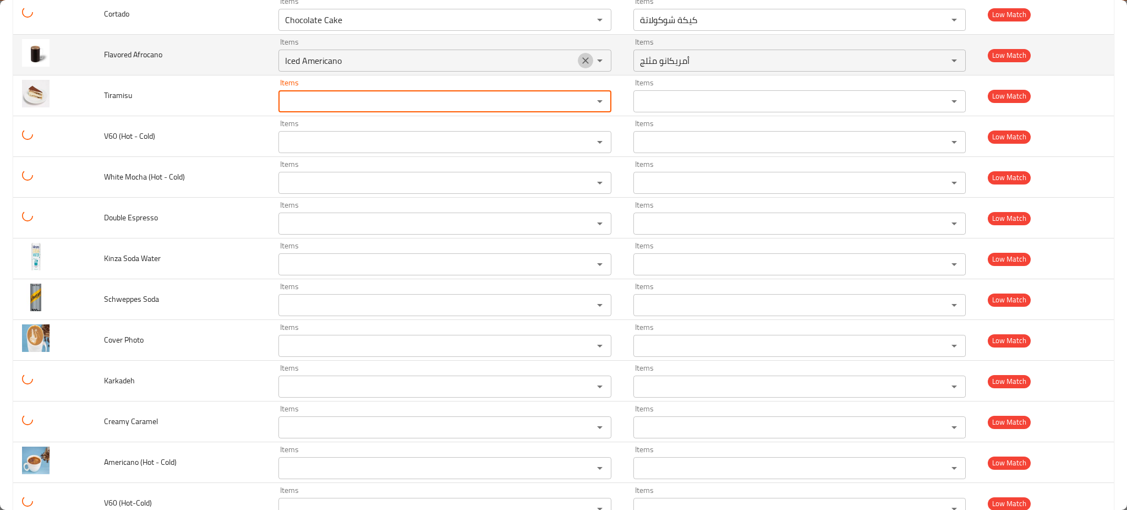
click at [580, 59] on icon "Clear" at bounding box center [585, 60] width 11 height 11
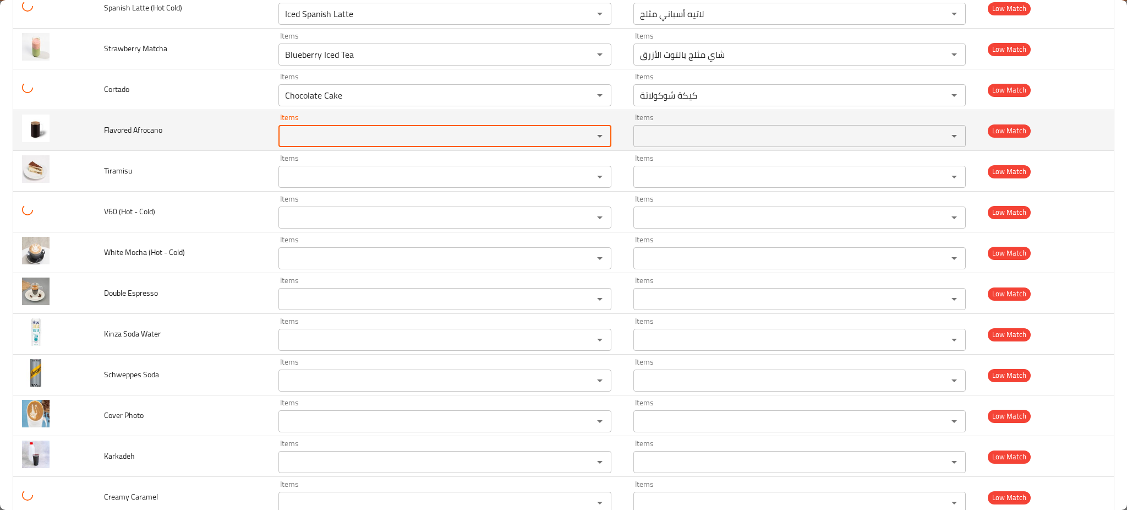
scroll to position [857, 0]
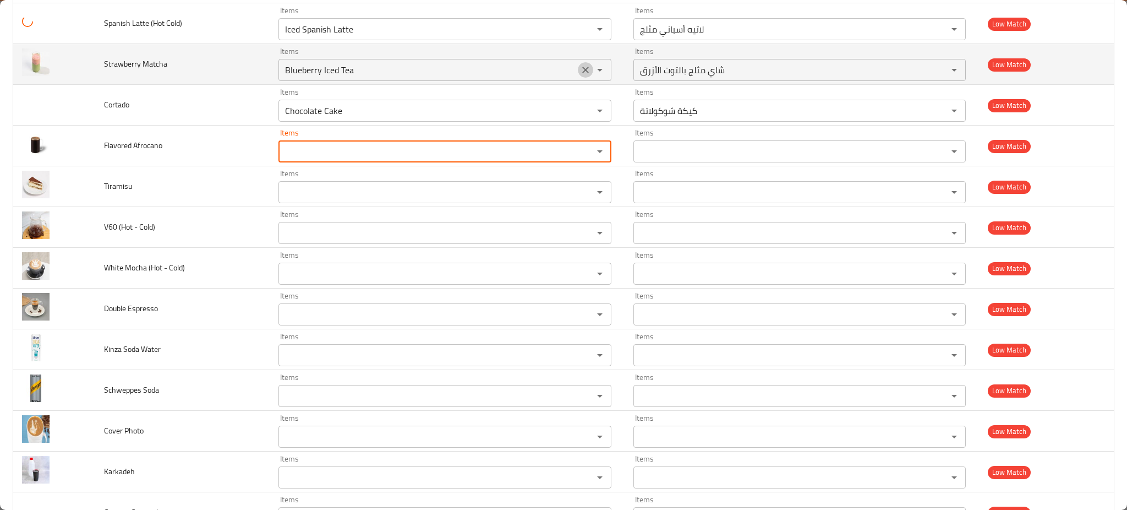
click at [580, 68] on icon "Clear" at bounding box center [585, 69] width 11 height 11
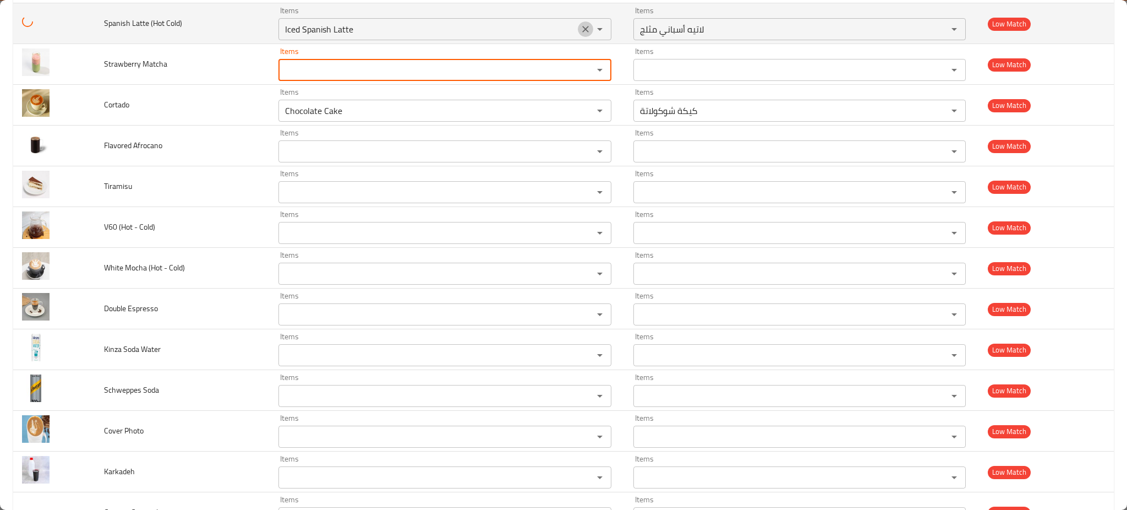
click at [580, 26] on icon "Clear" at bounding box center [585, 29] width 11 height 11
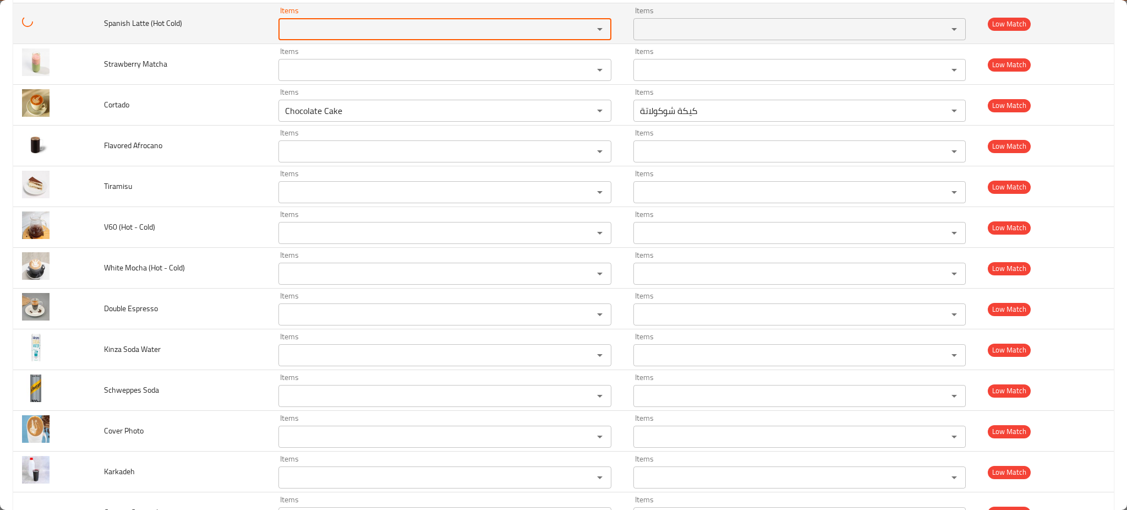
scroll to position [696, 0]
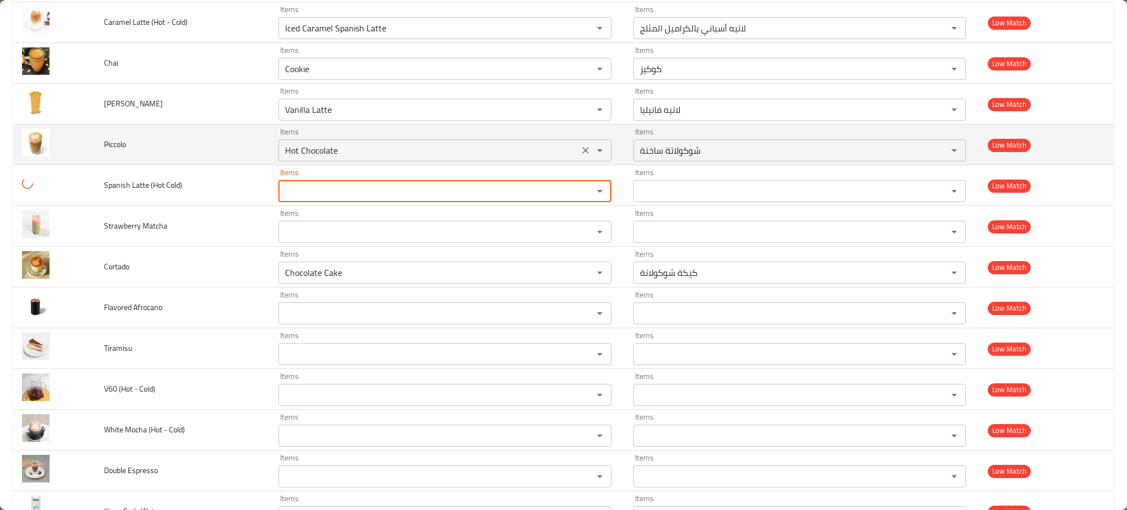
click at [582, 153] on icon "Clear" at bounding box center [585, 150] width 7 height 7
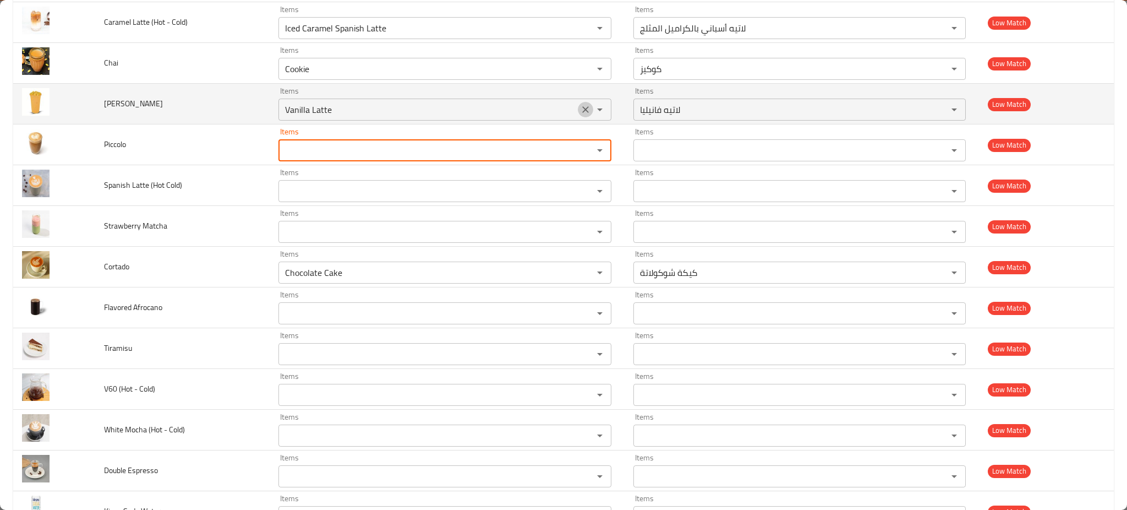
click at [583, 108] on icon "Clear" at bounding box center [585, 109] width 7 height 7
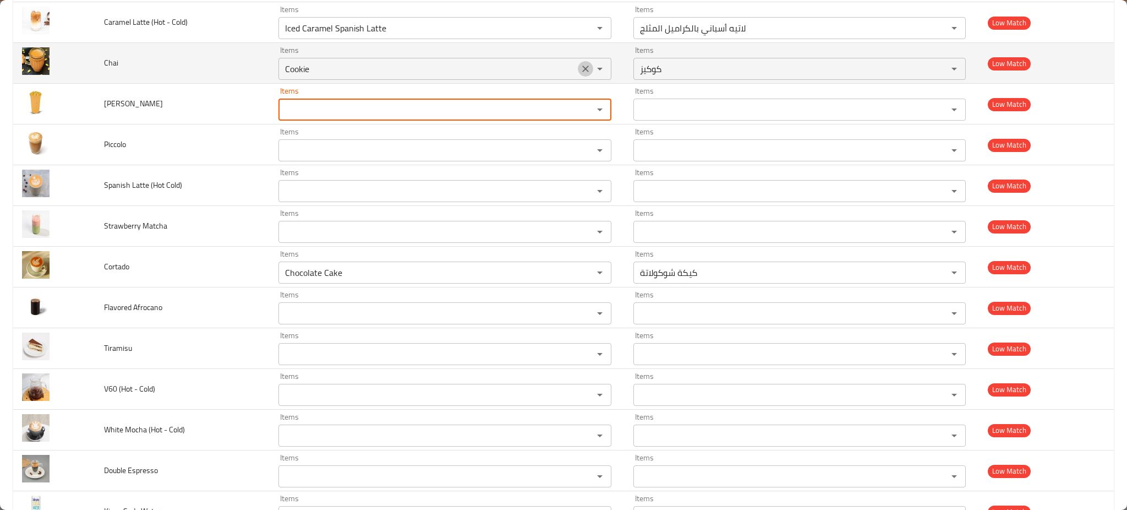
click at [580, 67] on icon "Clear" at bounding box center [585, 68] width 11 height 11
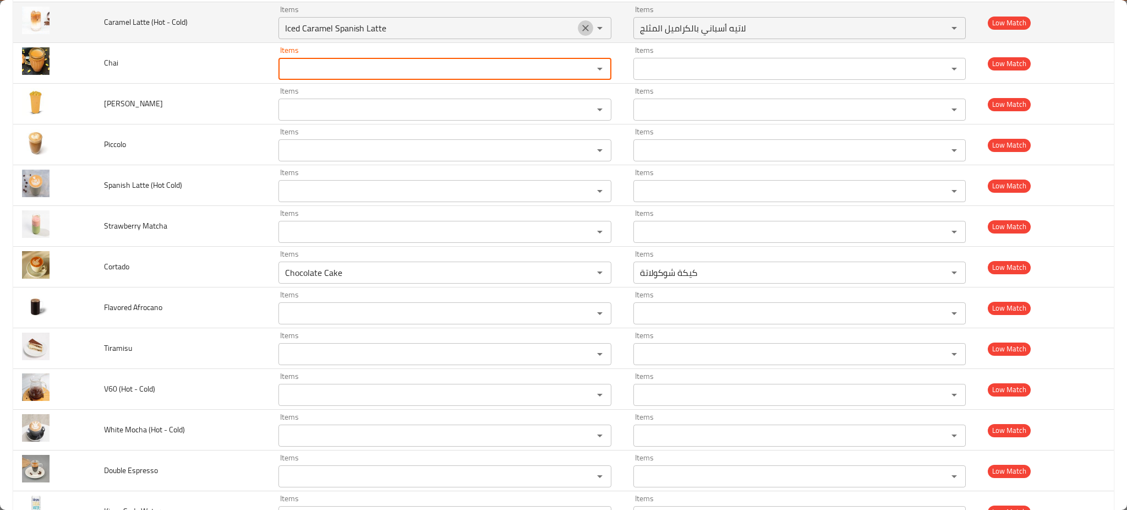
click at [580, 27] on icon "Clear" at bounding box center [585, 28] width 11 height 11
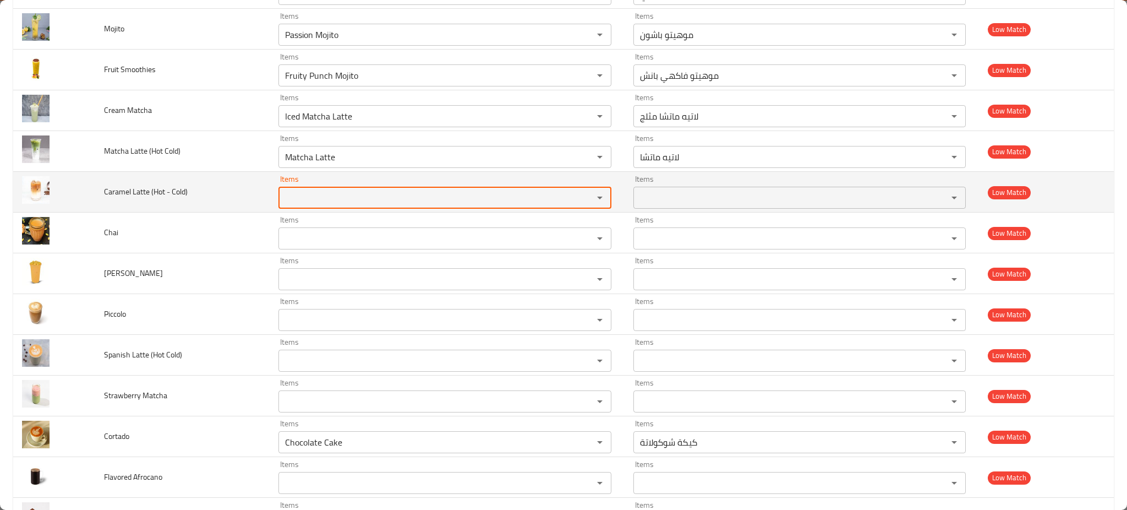
scroll to position [474, 0]
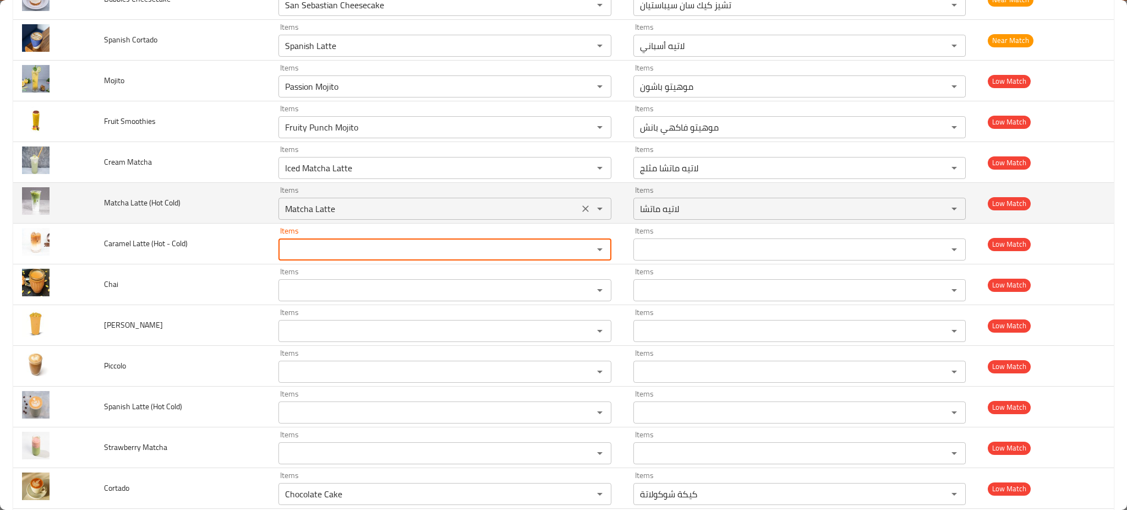
click at [578, 207] on button "Clear" at bounding box center [585, 208] width 15 height 15
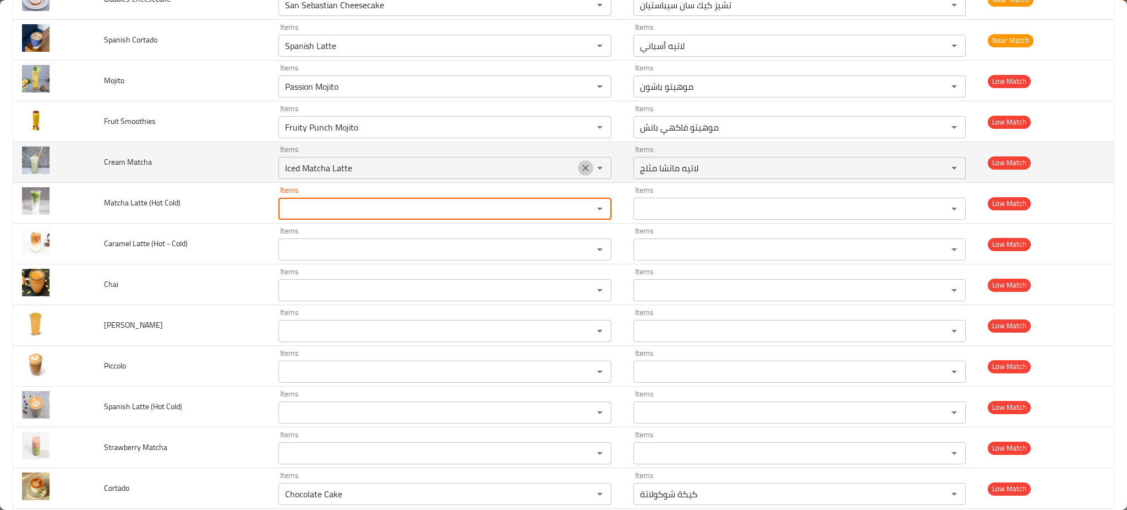
click at [578, 160] on button "Clear" at bounding box center [585, 167] width 15 height 15
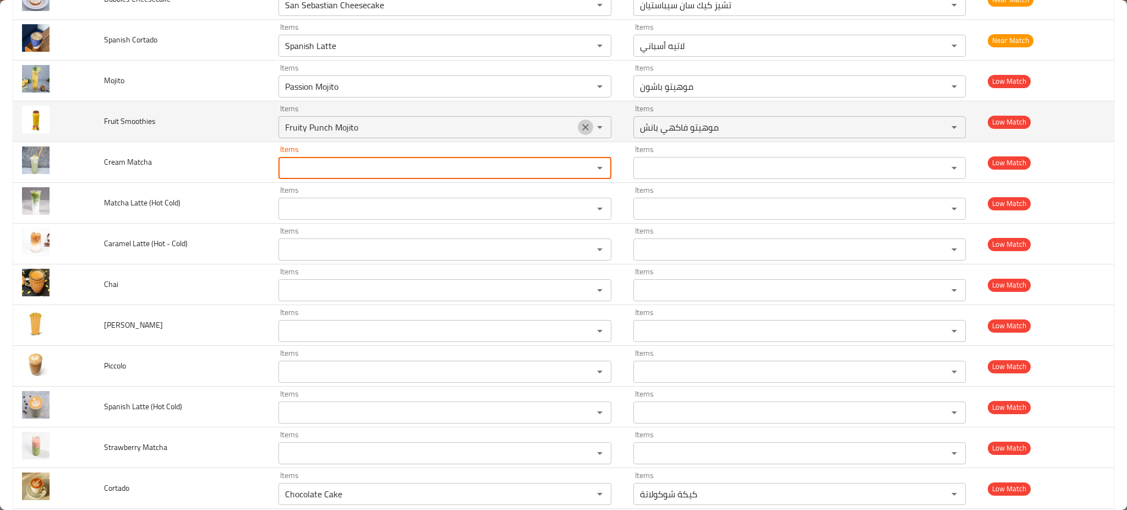
click at [580, 130] on icon "Clear" at bounding box center [585, 127] width 11 height 11
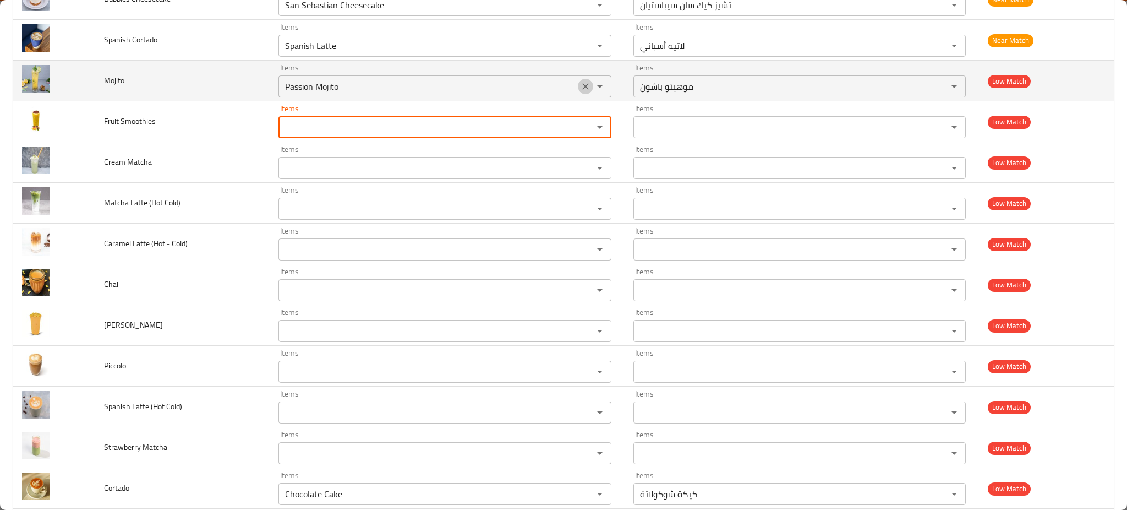
click at [581, 81] on icon "Clear" at bounding box center [585, 86] width 11 height 11
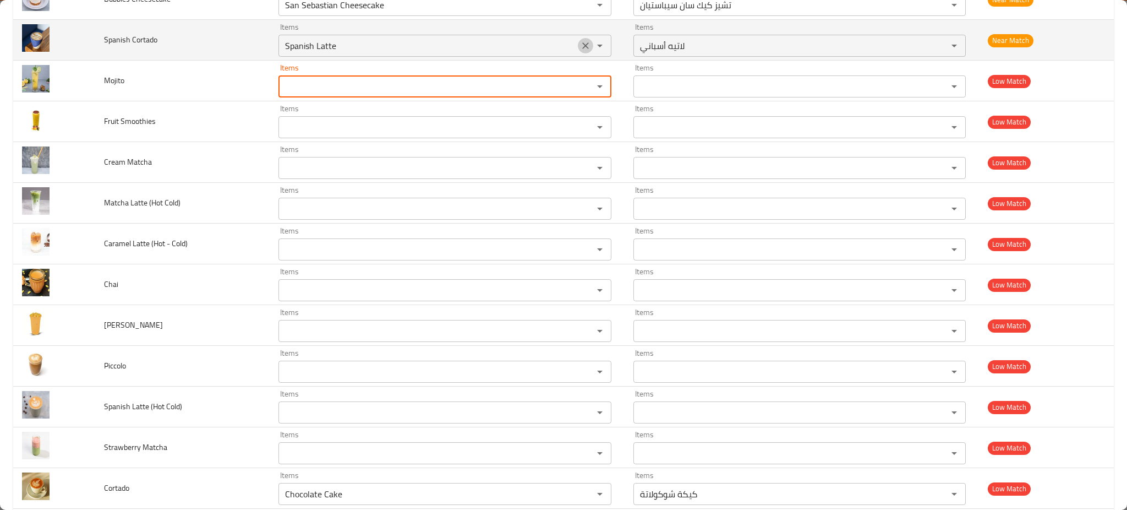
click at [583, 50] on icon "Clear" at bounding box center [585, 45] width 11 height 11
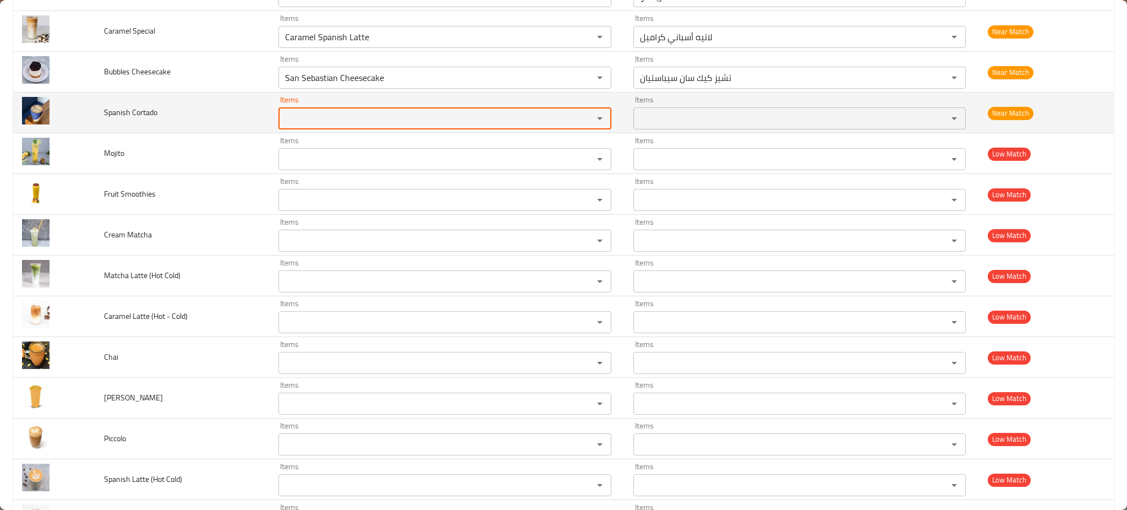
scroll to position [398, 0]
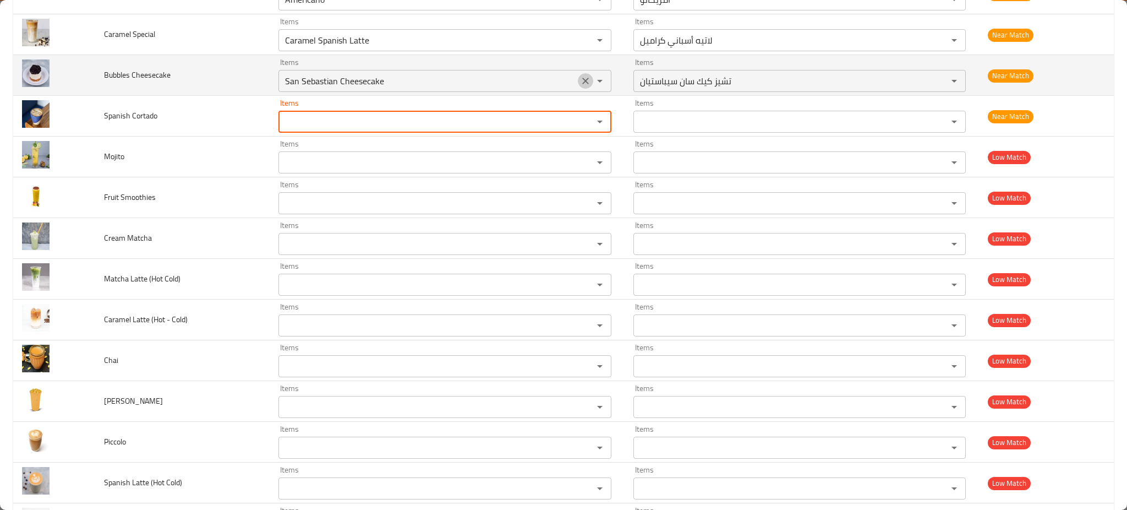
click at [583, 79] on icon "Clear" at bounding box center [585, 80] width 11 height 11
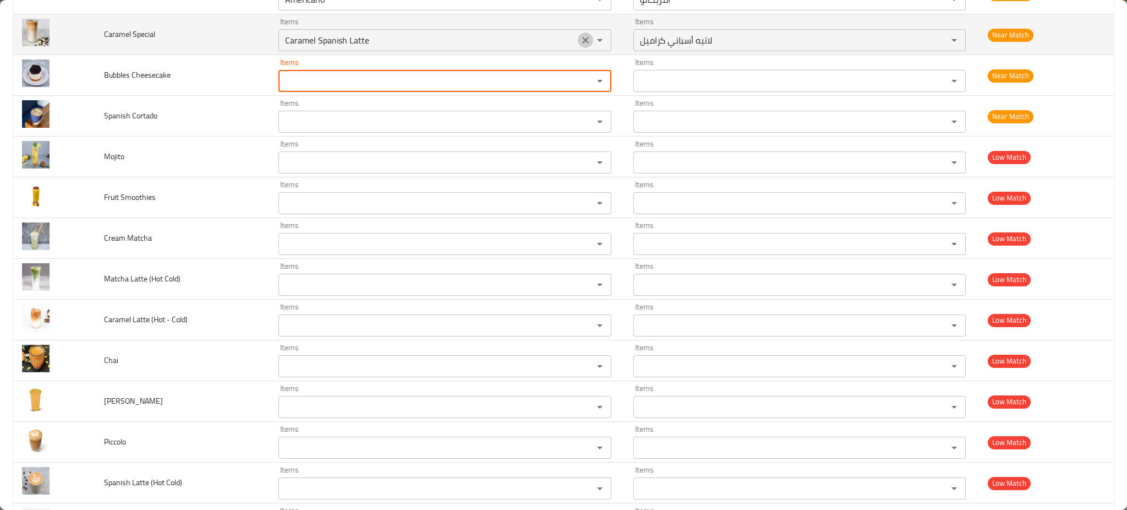
click at [585, 40] on icon "Clear" at bounding box center [585, 40] width 11 height 11
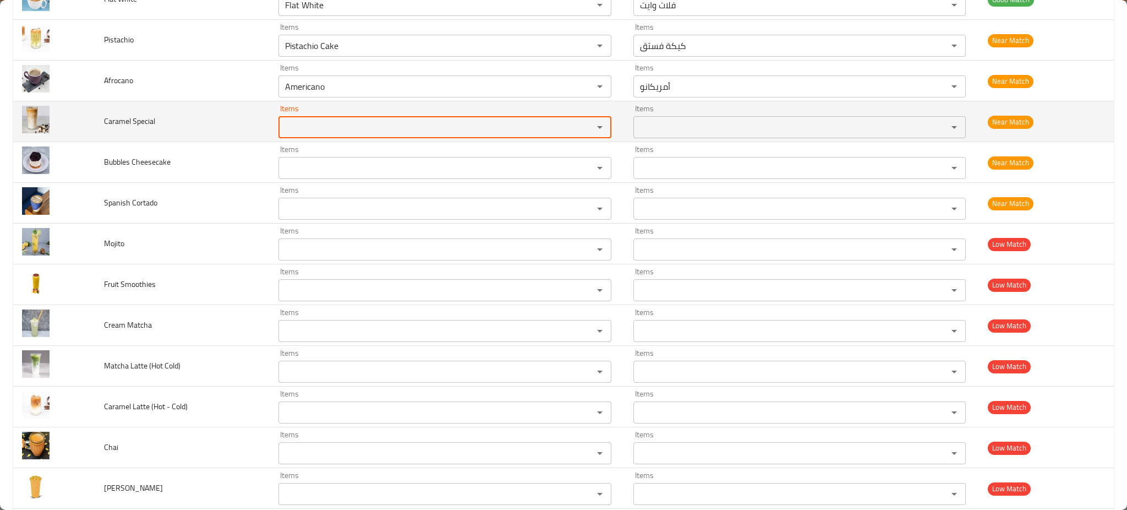
scroll to position [307, 0]
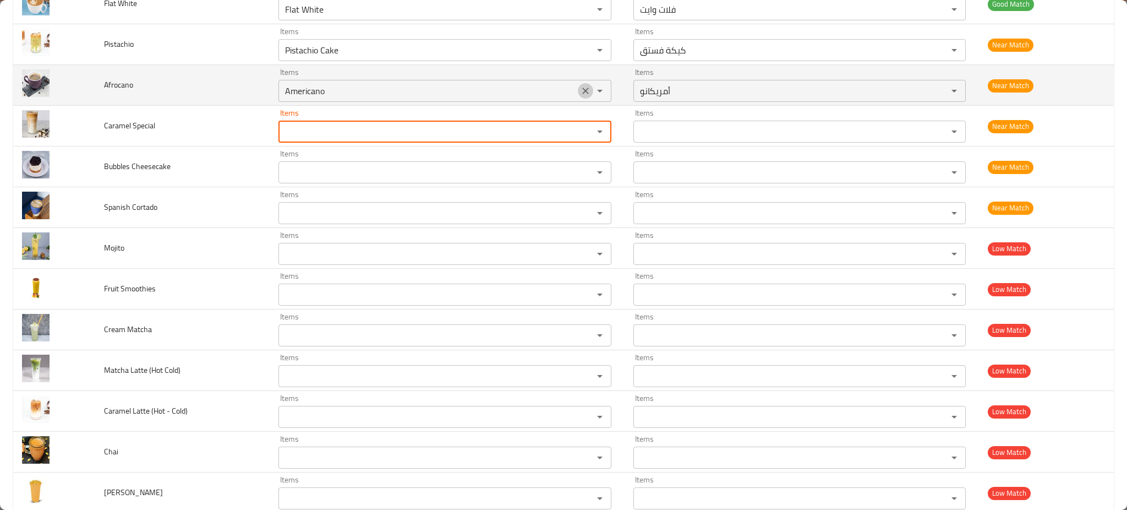
click at [580, 95] on icon "Clear" at bounding box center [585, 90] width 11 height 11
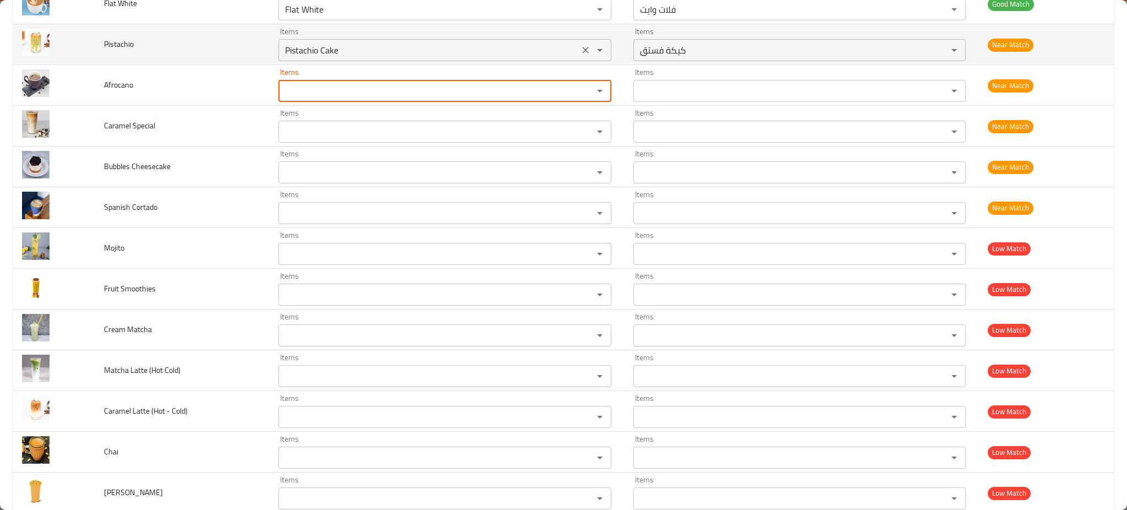
click at [579, 58] on div "Pistachio Cake Items" at bounding box center [444, 50] width 333 height 22
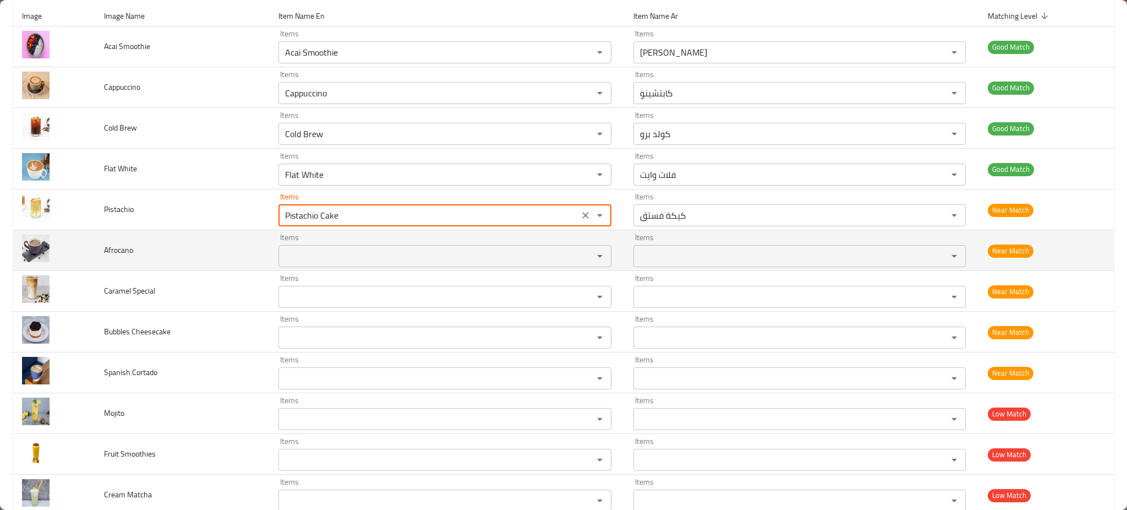
scroll to position [141, 0]
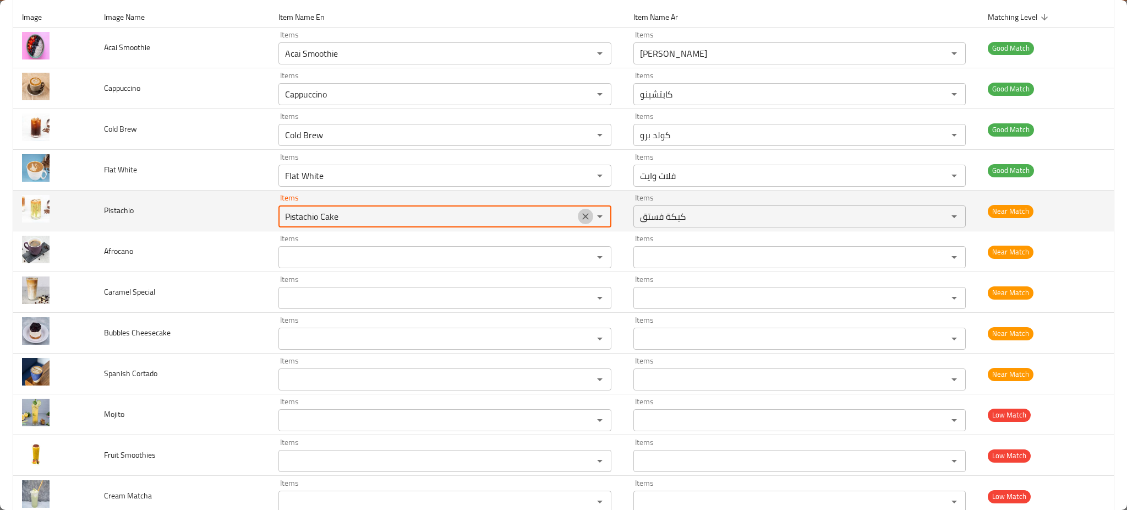
click at [580, 211] on icon "Clear" at bounding box center [585, 216] width 11 height 11
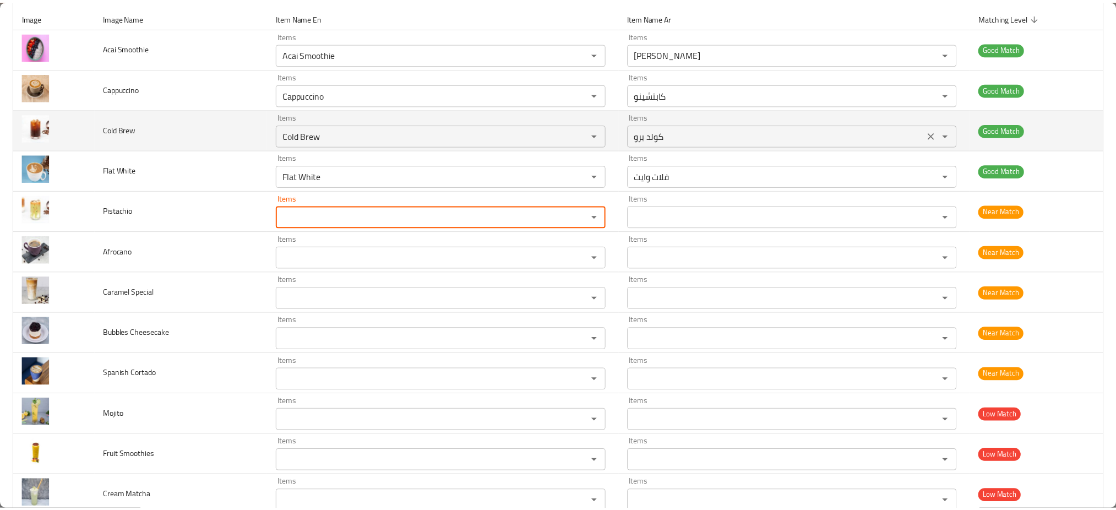
scroll to position [0, 0]
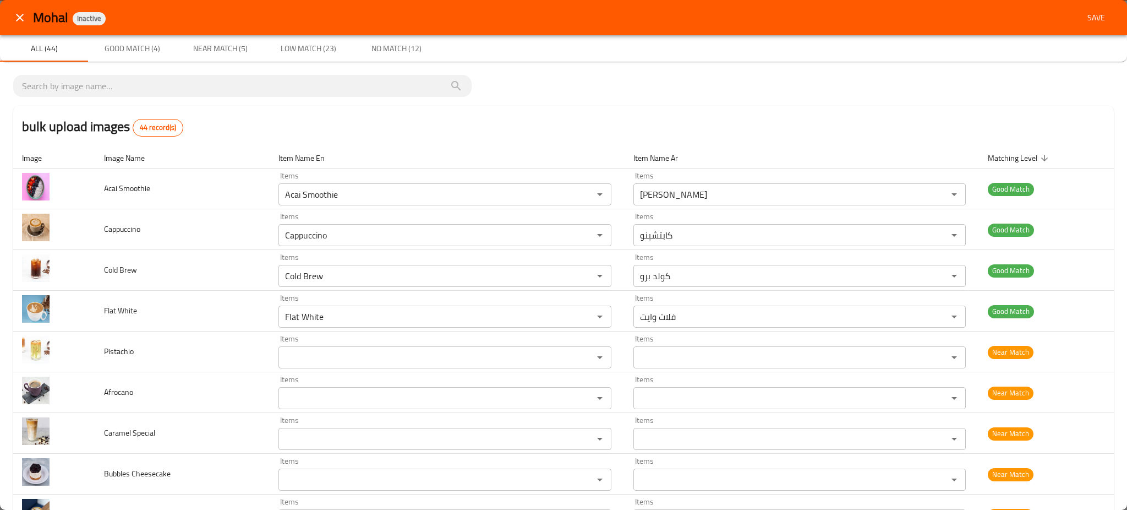
drag, startPoint x: 1104, startPoint y: 8, endPoint x: 1092, endPoint y: 23, distance: 19.2
click at [1092, 23] on div "Mohal Inactive Save" at bounding box center [563, 17] width 1127 height 35
click at [1092, 23] on span "Save" at bounding box center [1096, 18] width 26 height 14
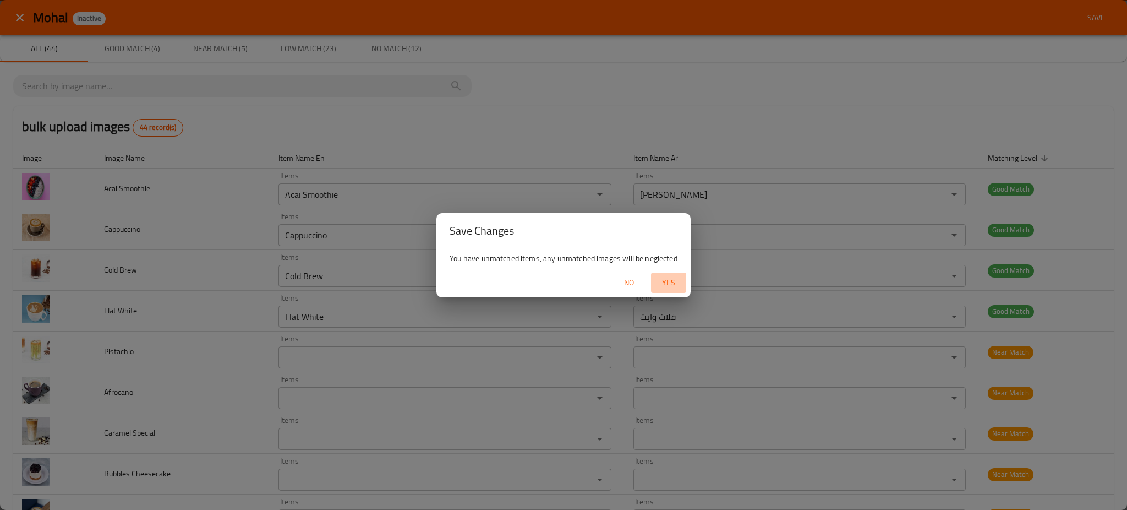
click at [668, 284] on span "Yes" at bounding box center [668, 283] width 26 height 14
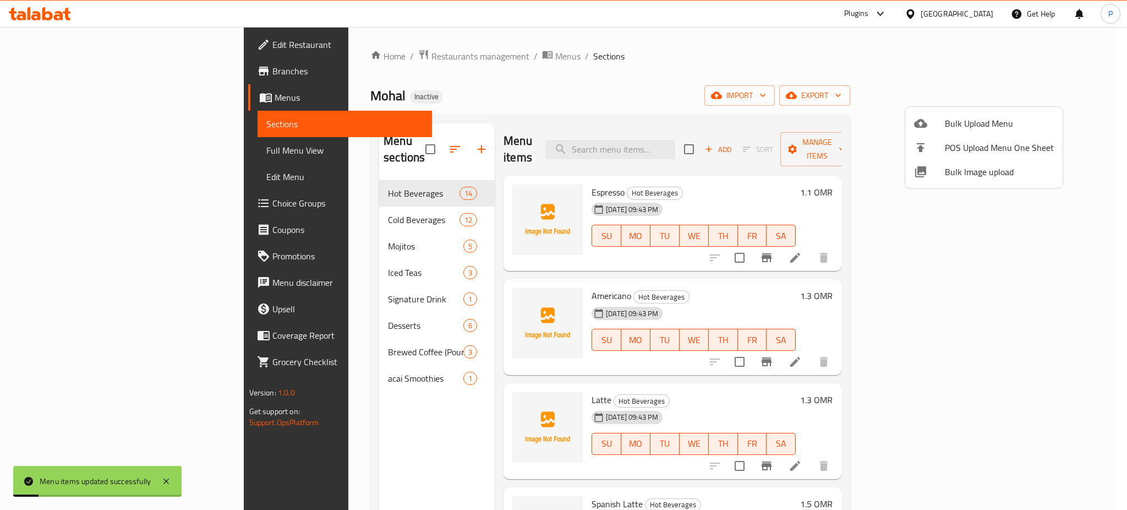
click at [355, 193] on div at bounding box center [563, 255] width 1127 height 510
